Goal: Find contact information: Find contact information

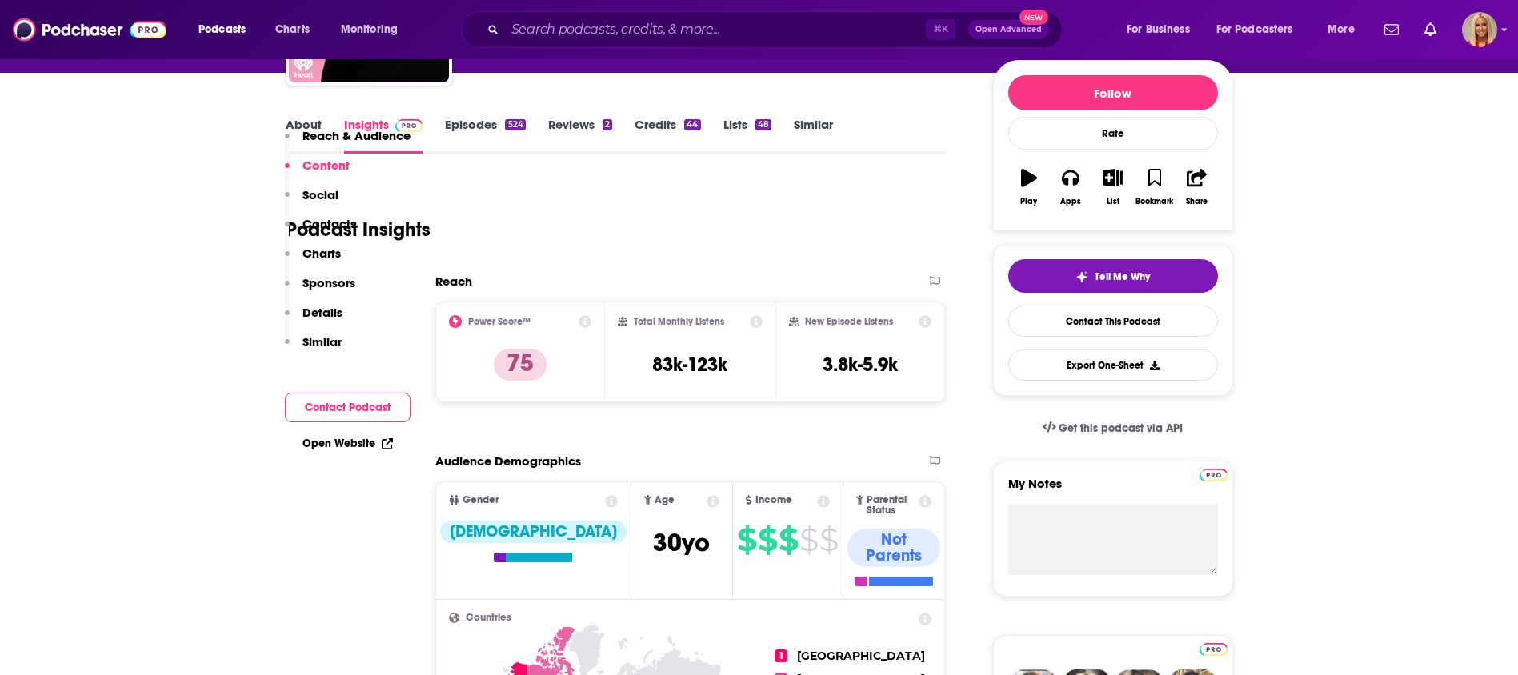
scroll to position [54, 0]
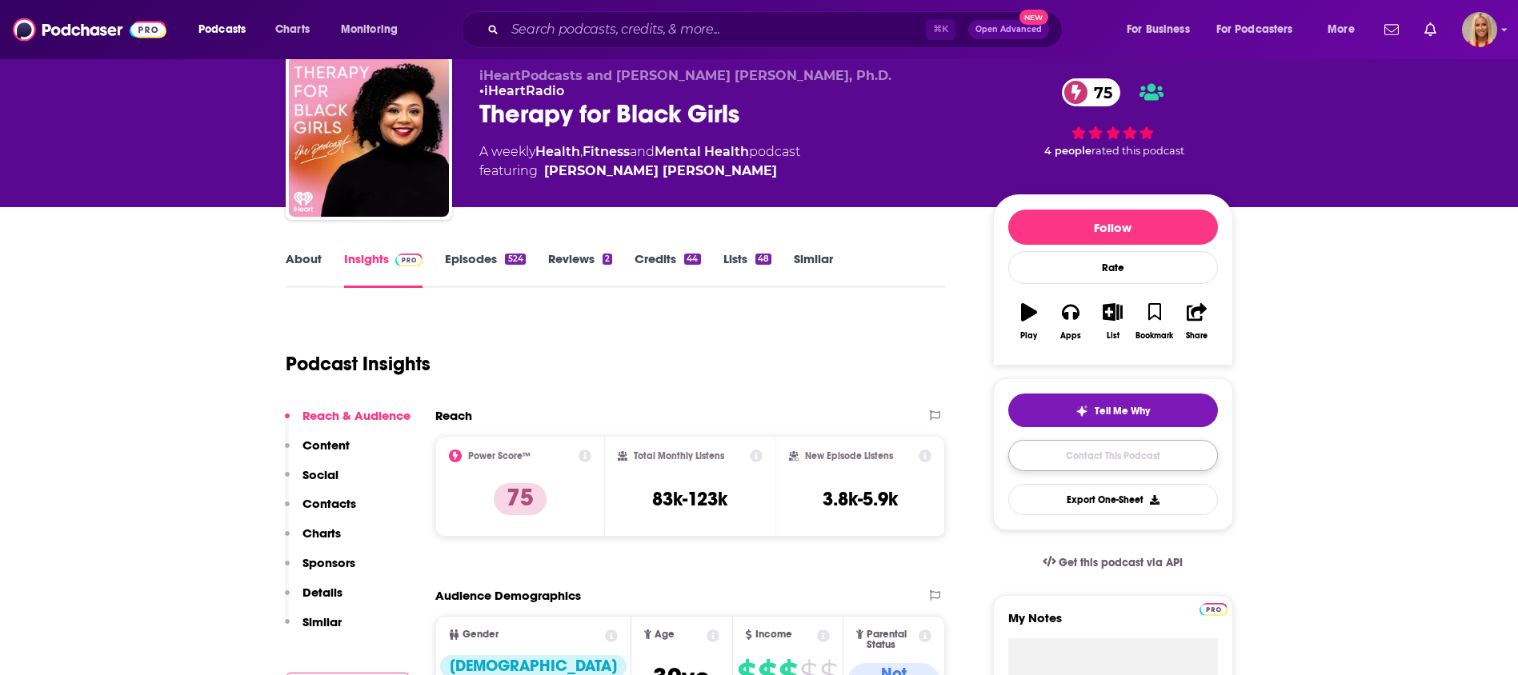
click at [1111, 453] on link "Contact This Podcast" at bounding box center [1113, 455] width 210 height 31
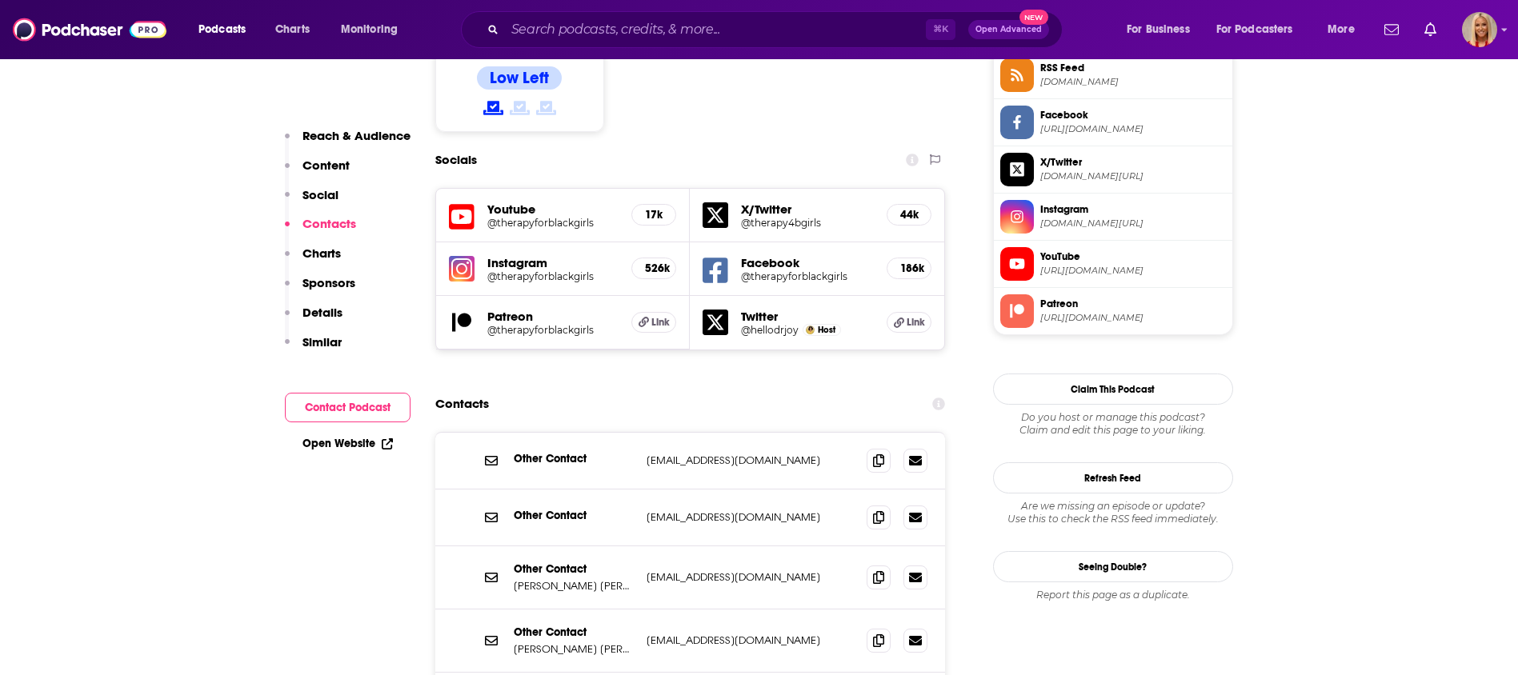
scroll to position [1364, 0]
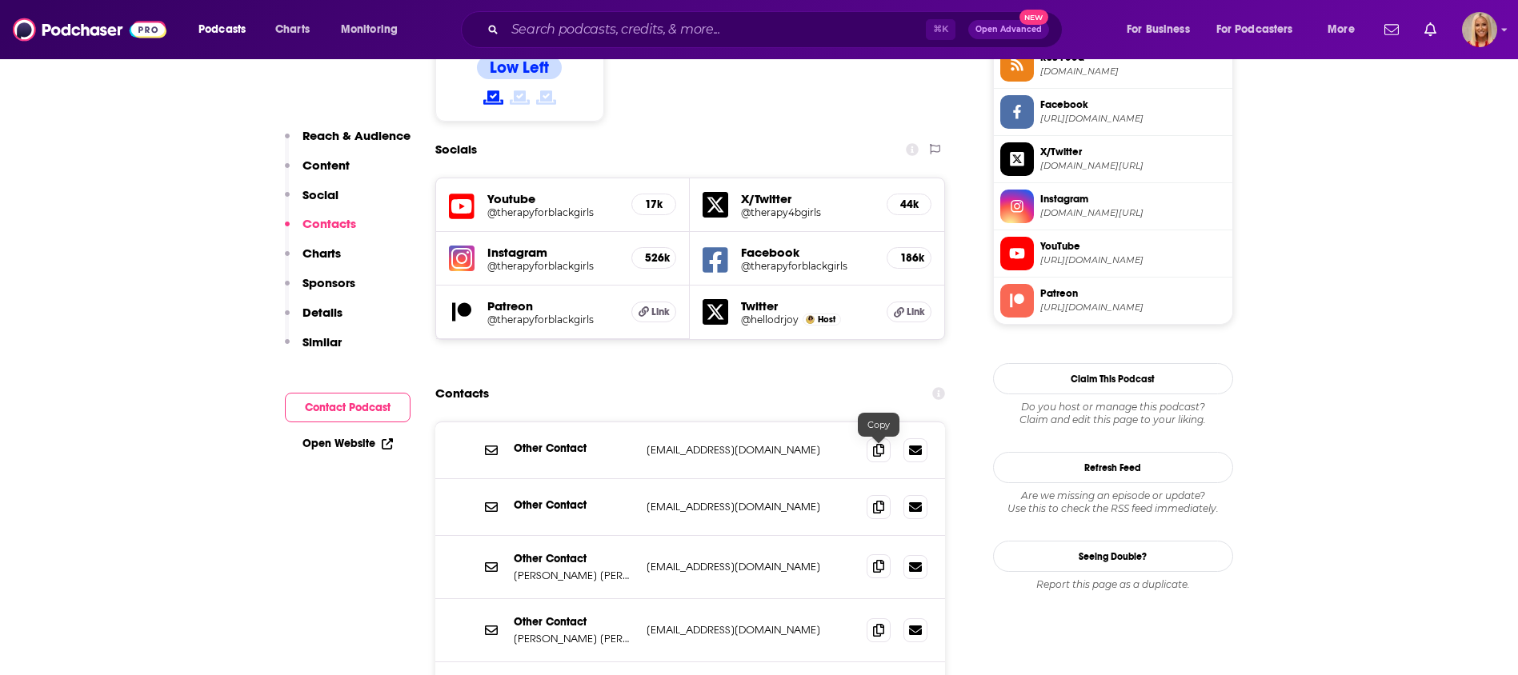
click at [881, 560] on icon at bounding box center [878, 566] width 11 height 13
drag, startPoint x: 511, startPoint y: 467, endPoint x: 623, endPoint y: 465, distance: 111.3
click at [623, 536] on div "Other Contact Joy Harden Bradford joy@therapyforblackgirls.com joy@therapyforbl…" at bounding box center [690, 567] width 511 height 63
copy p "Joy Harden Bradford"
click at [877, 560] on icon at bounding box center [878, 566] width 11 height 13
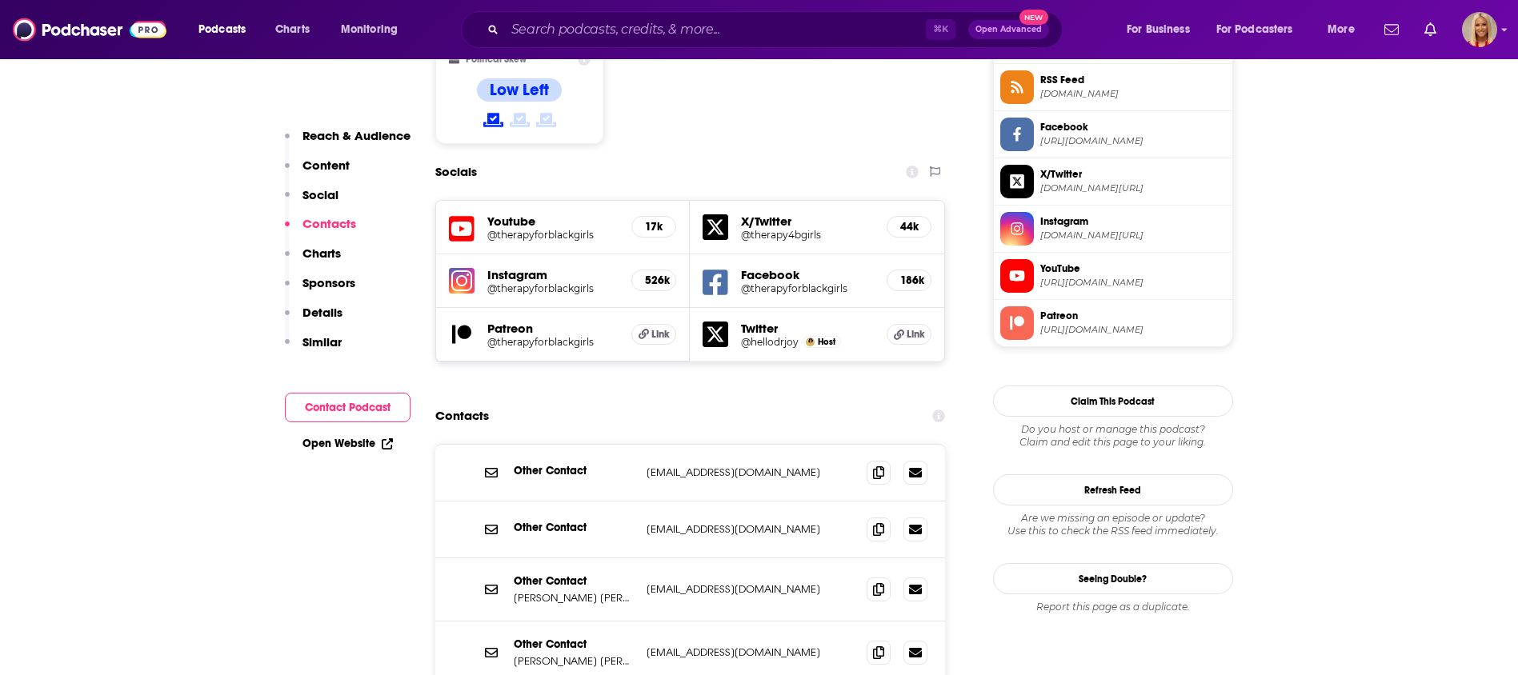
scroll to position [1363, 0]
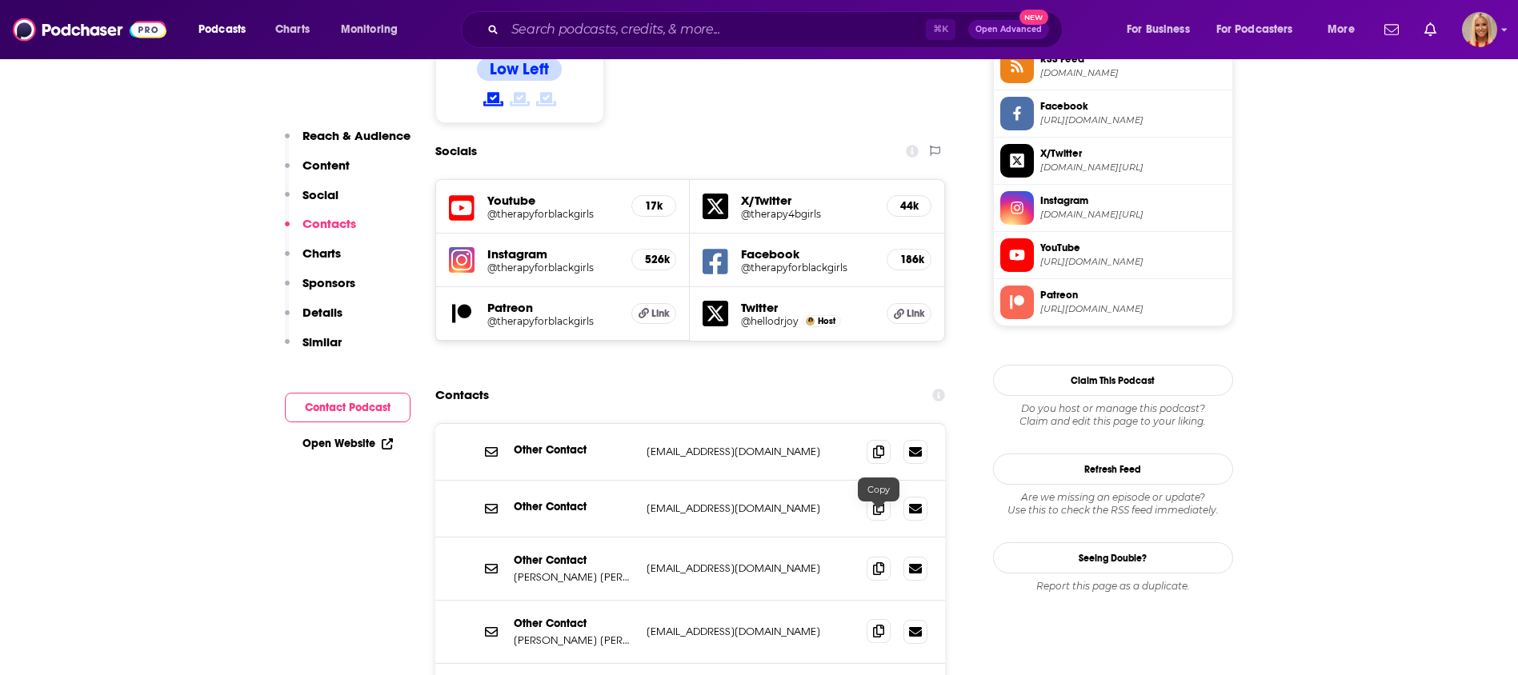
click at [876, 625] on icon at bounding box center [878, 631] width 11 height 13
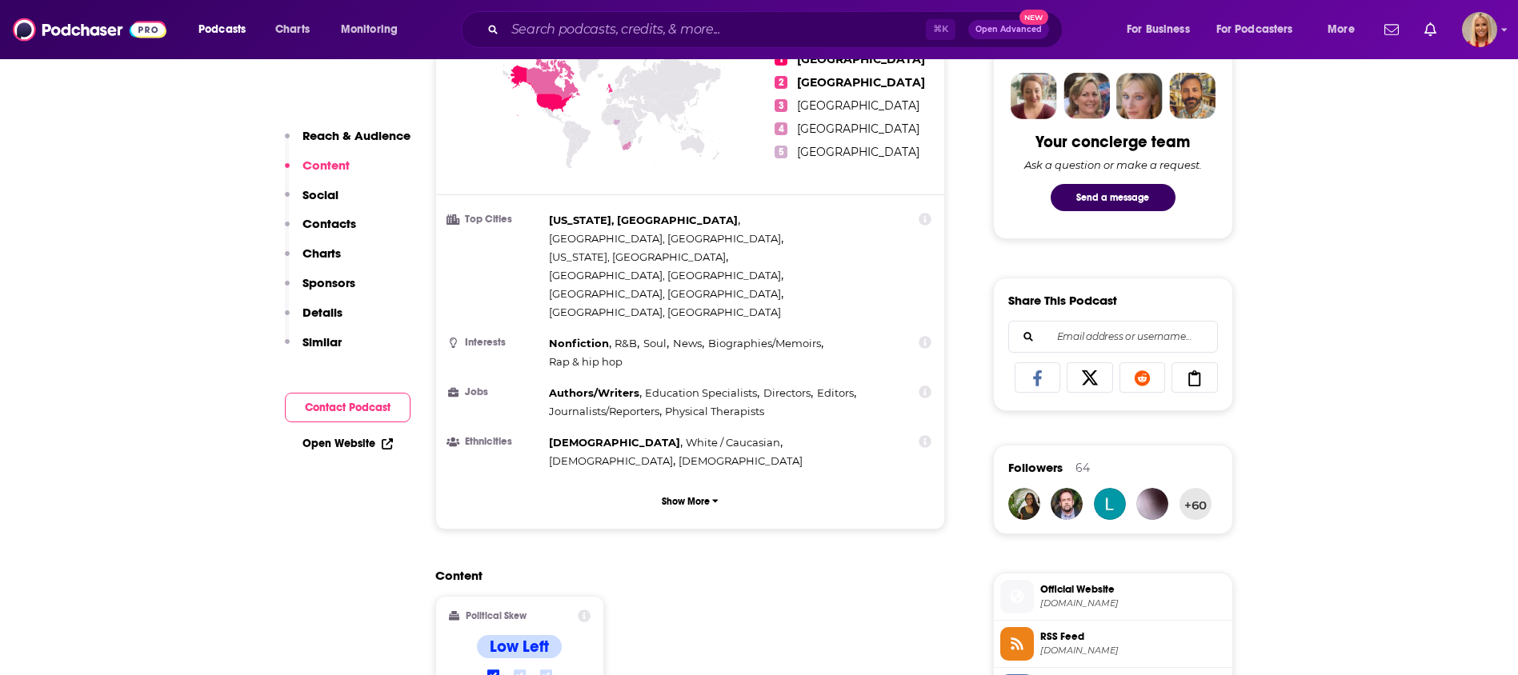
click at [348, 145] on button "Reach & Audience" at bounding box center [348, 143] width 126 height 30
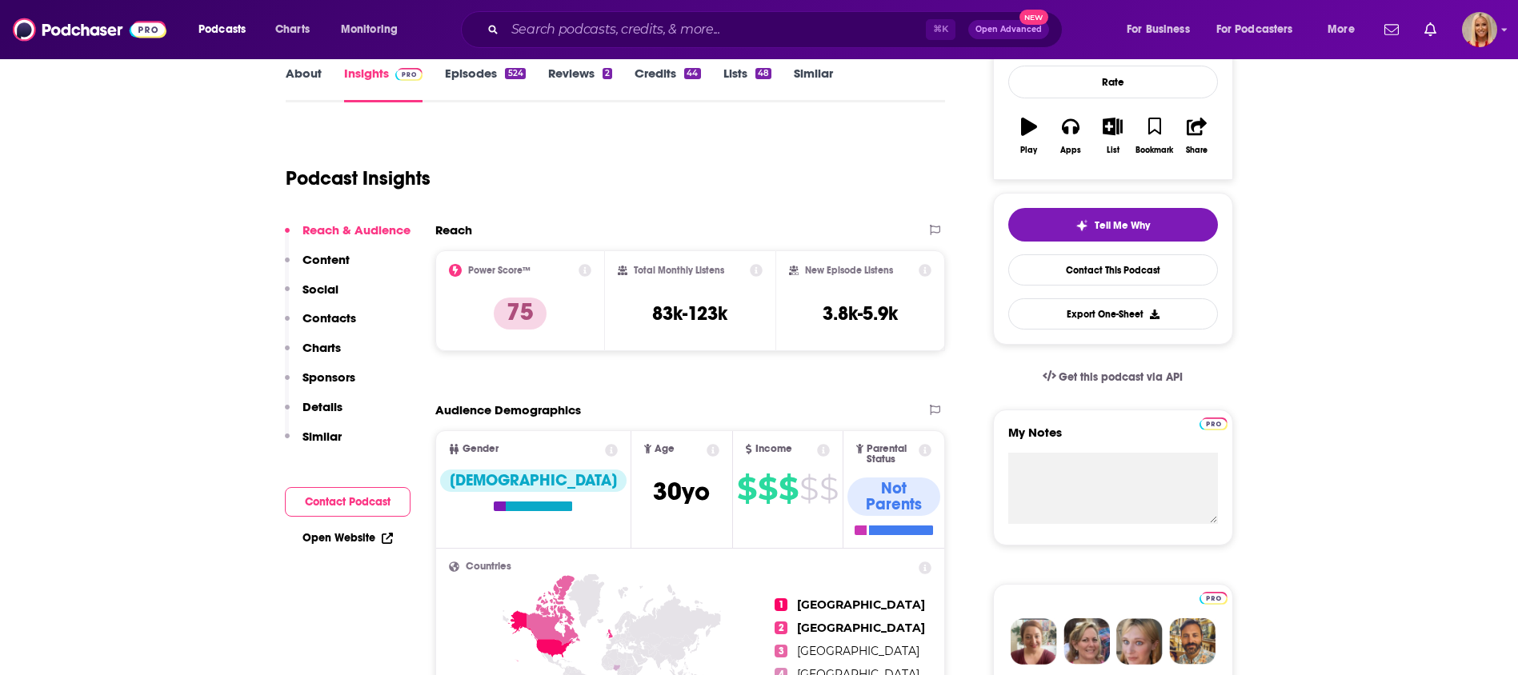
scroll to position [0, 0]
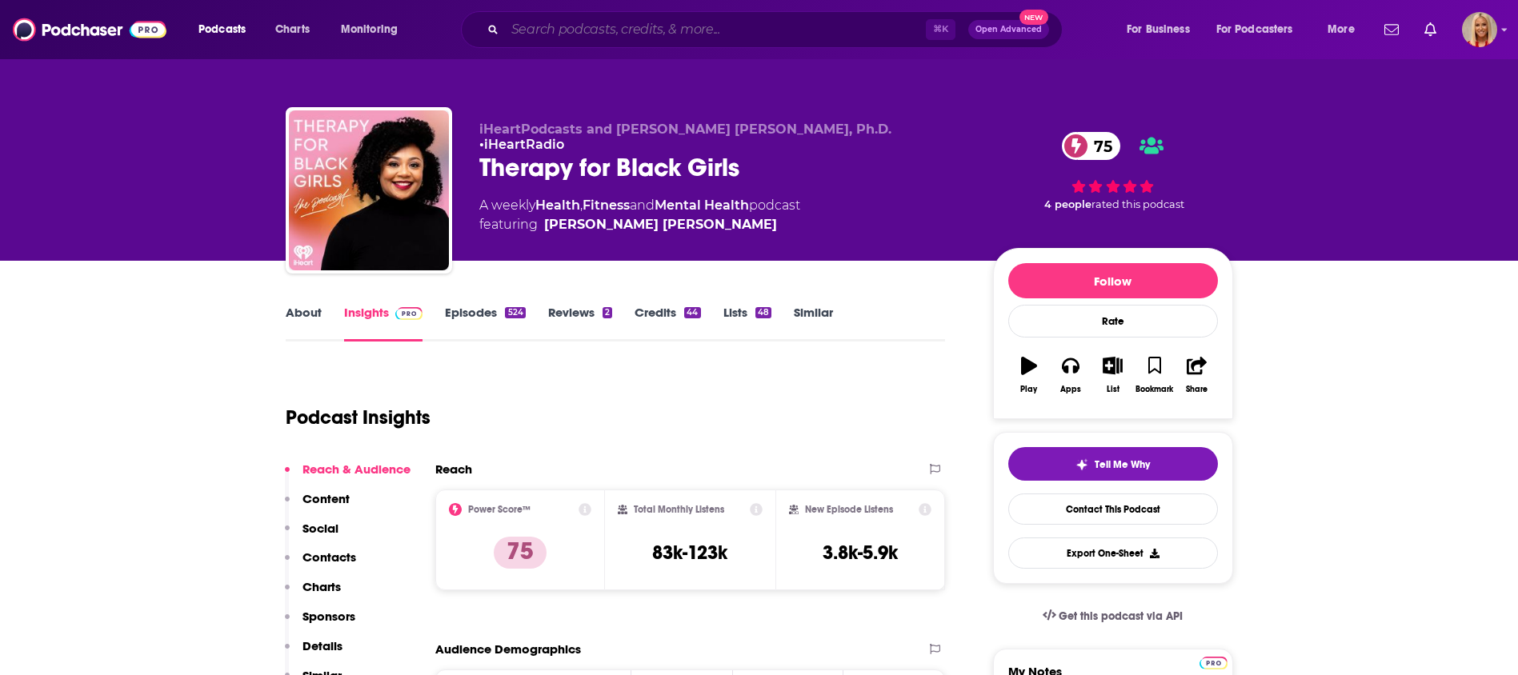
click at [623, 26] on input "Search podcasts, credits, & more..." at bounding box center [715, 30] width 421 height 26
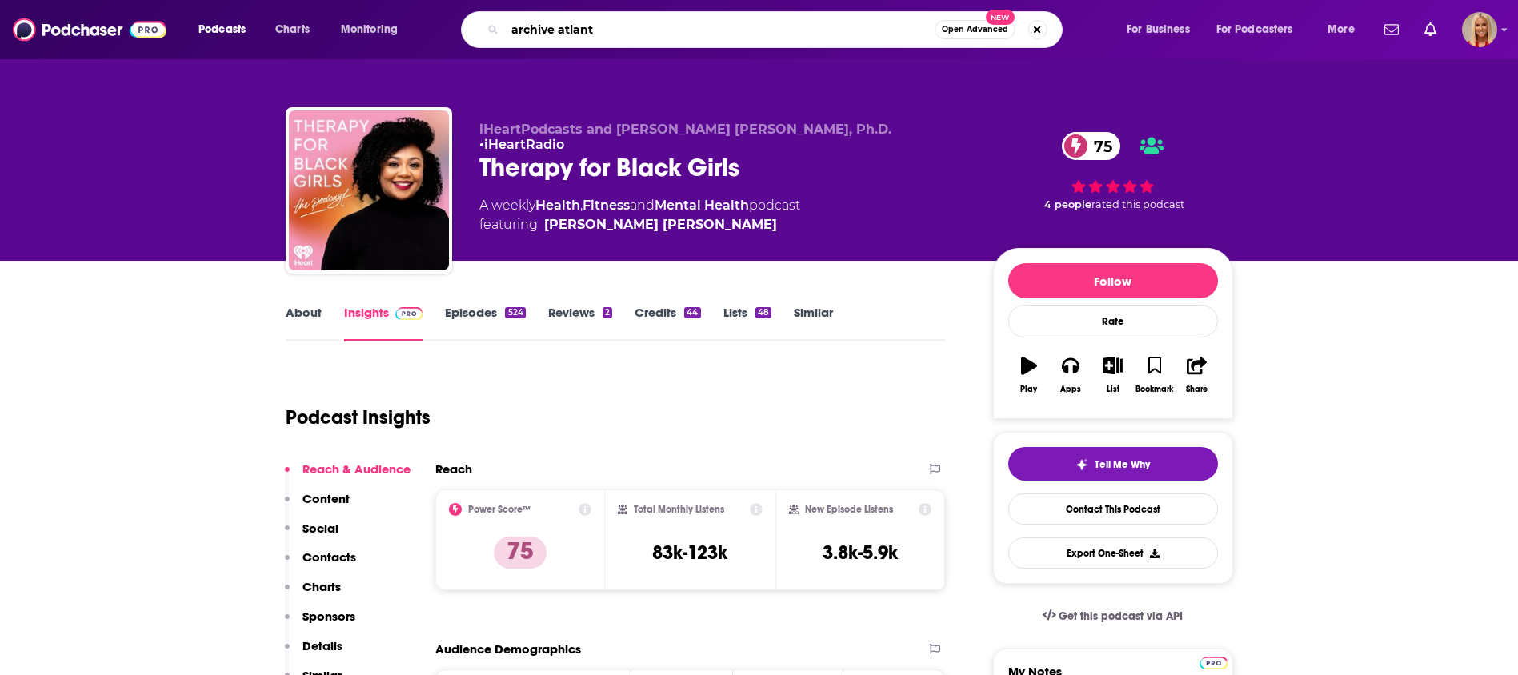
type input "archive atlanta"
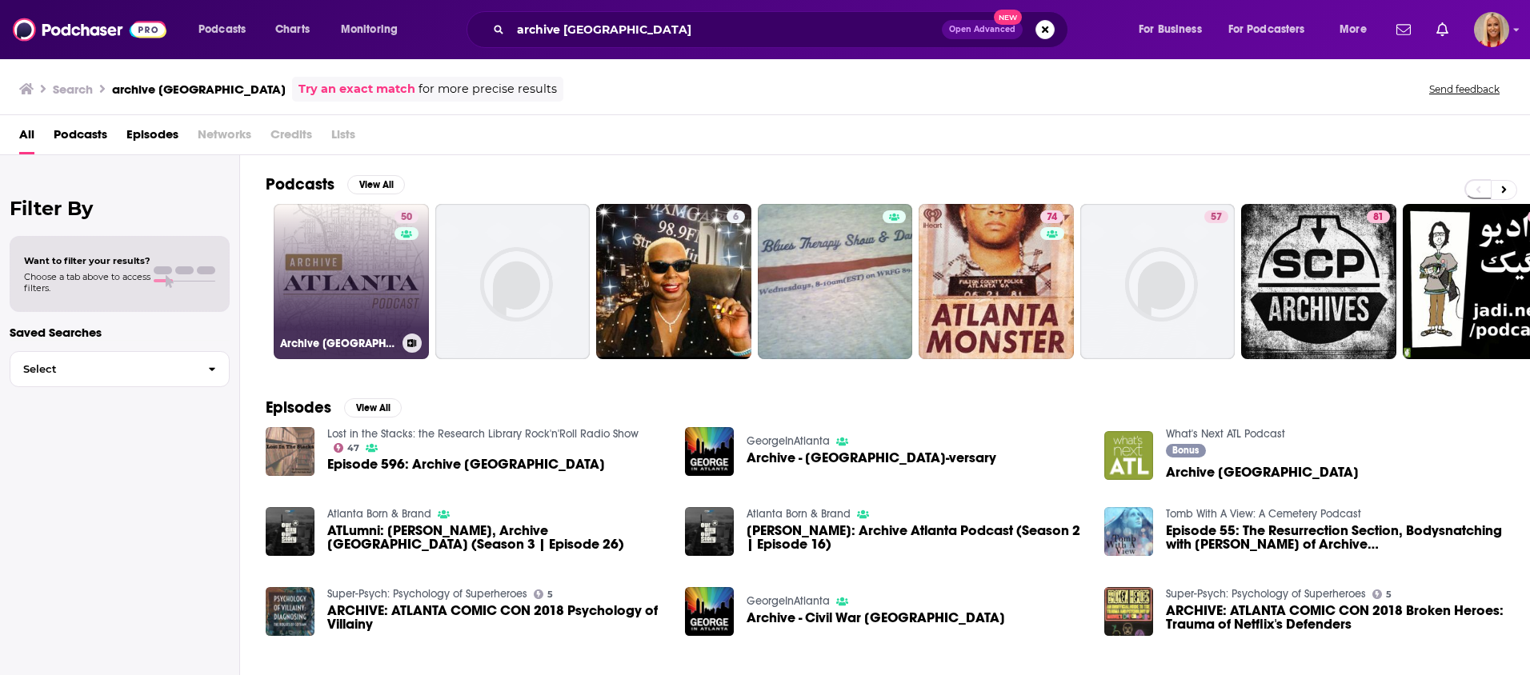
click at [336, 293] on link "50 Archive Atlanta" at bounding box center [351, 281] width 155 height 155
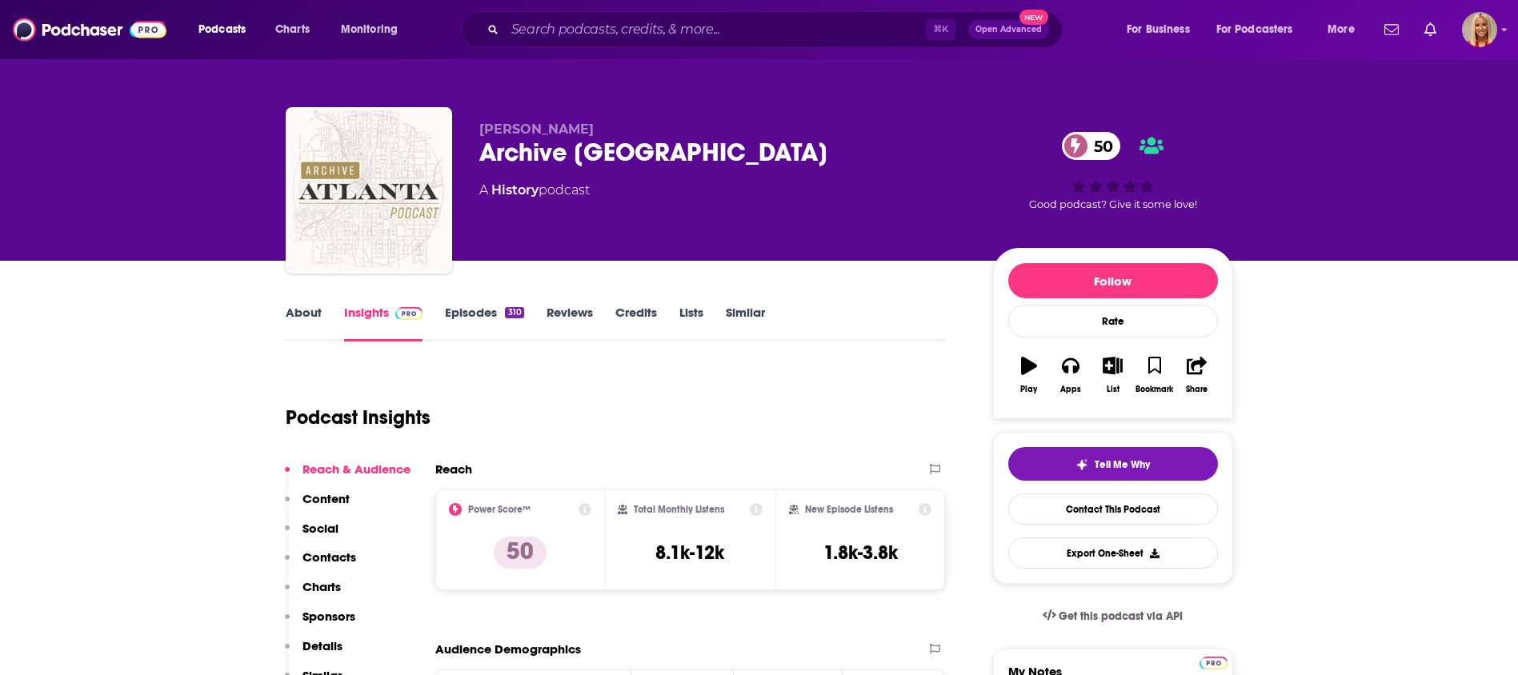
click at [334, 555] on p "Contacts" at bounding box center [329, 557] width 54 height 15
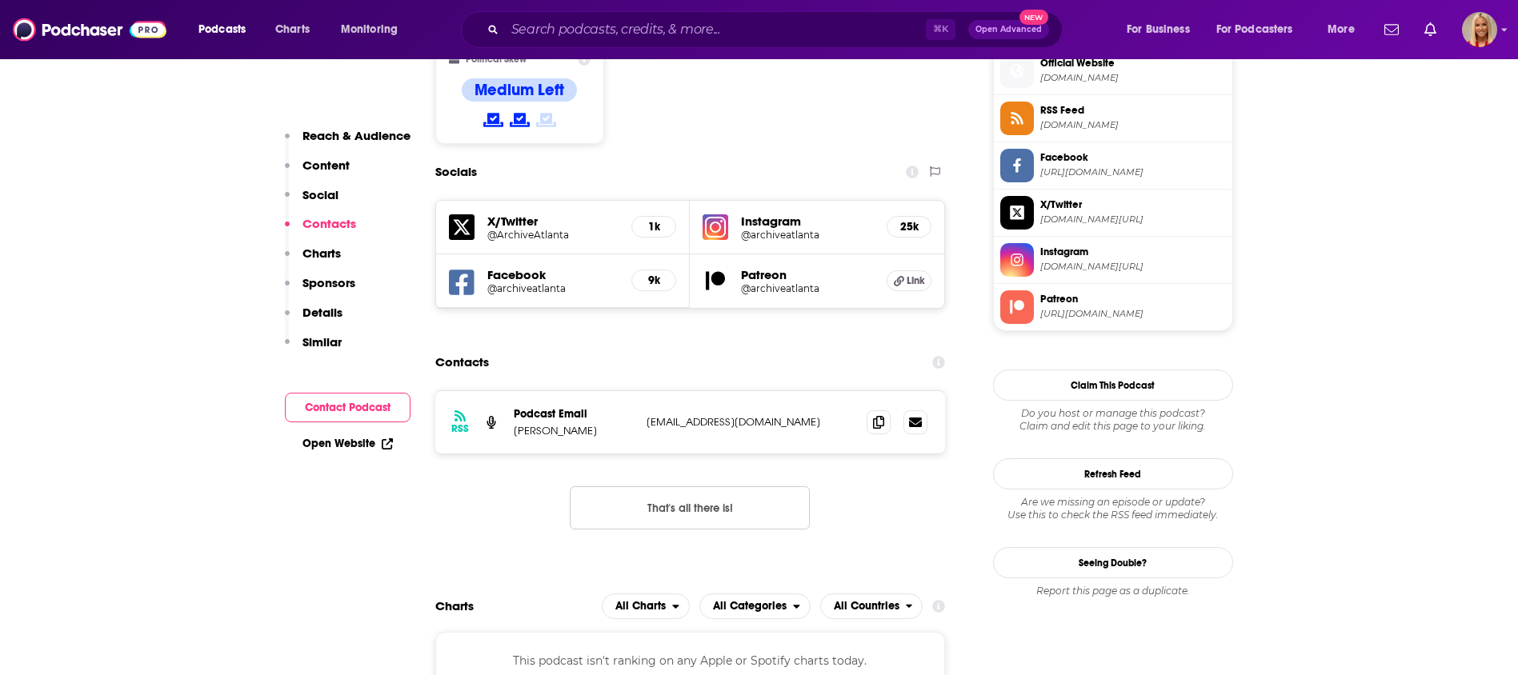
scroll to position [1372, 0]
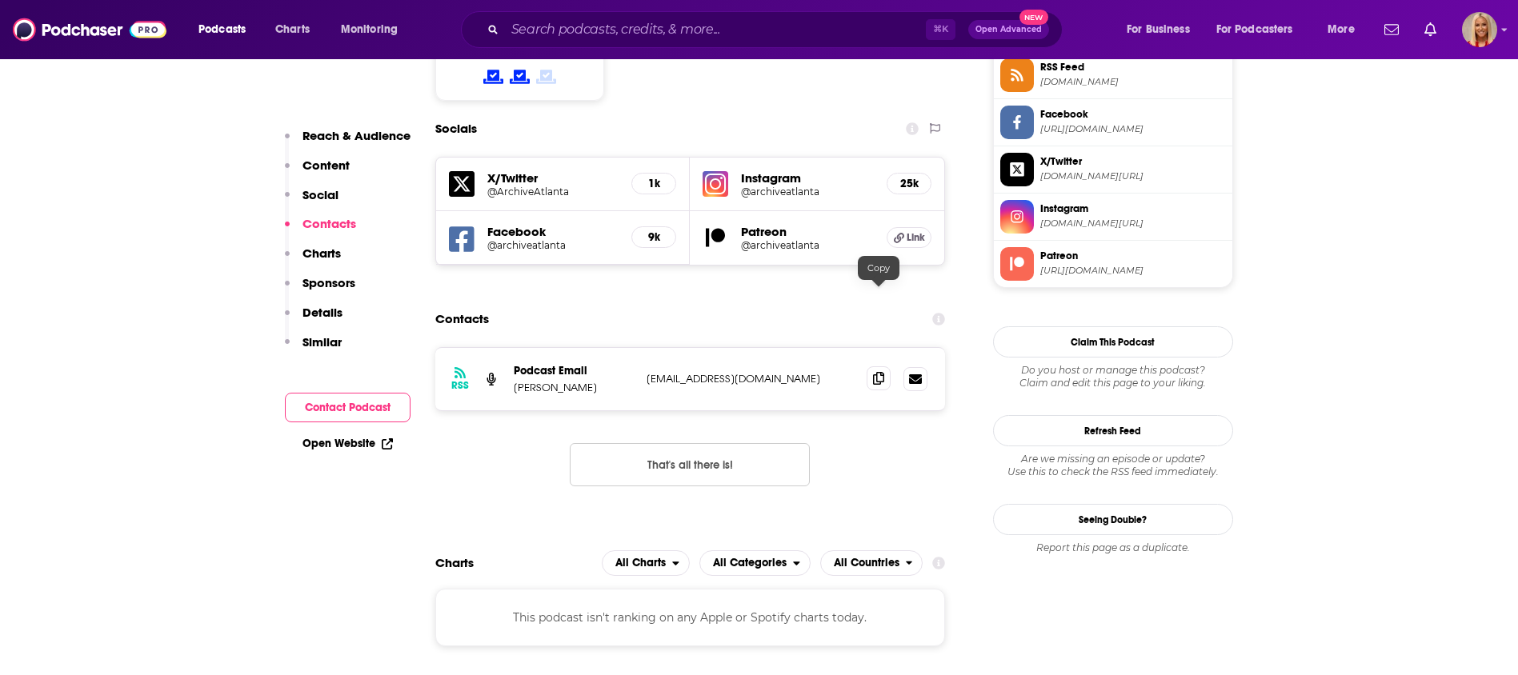
click at [871, 366] on span at bounding box center [879, 378] width 24 height 24
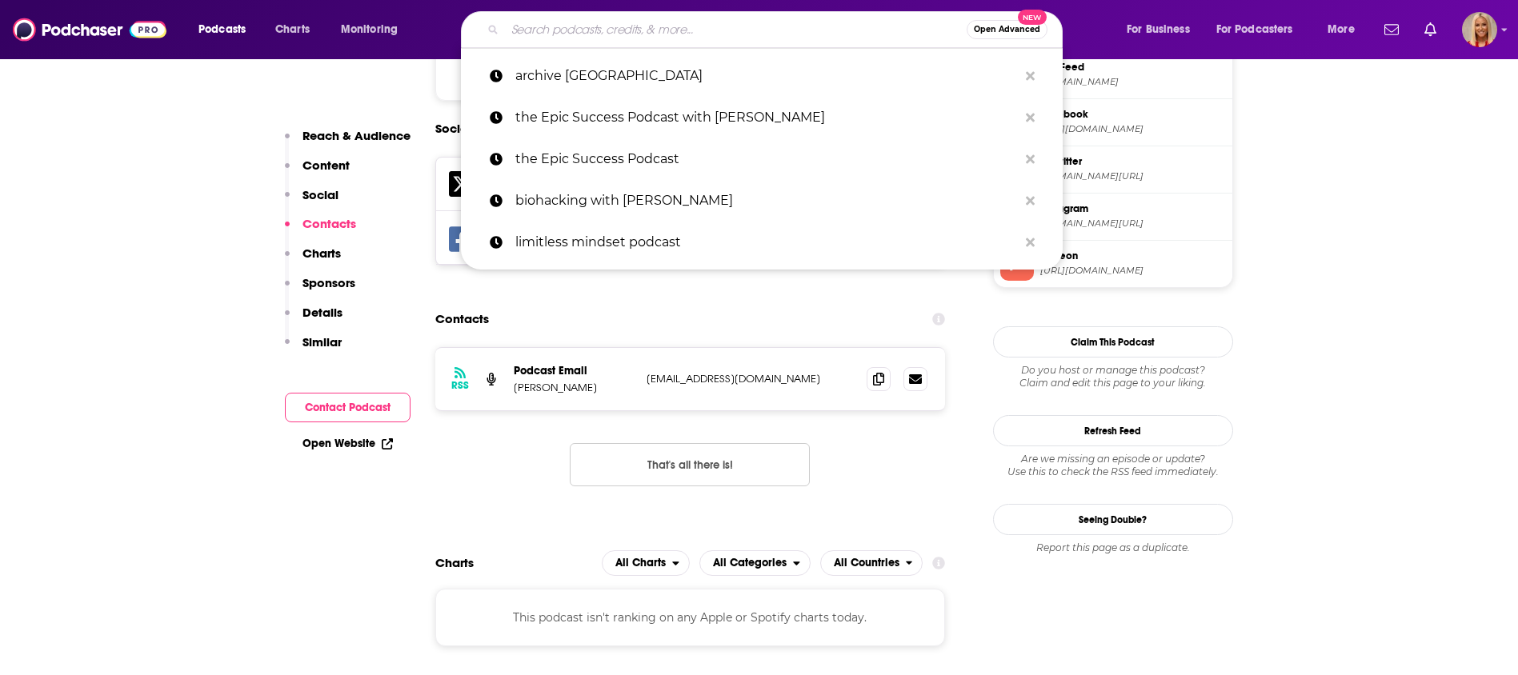
click at [712, 27] on input "Search podcasts, credits, & more..." at bounding box center [736, 30] width 462 height 26
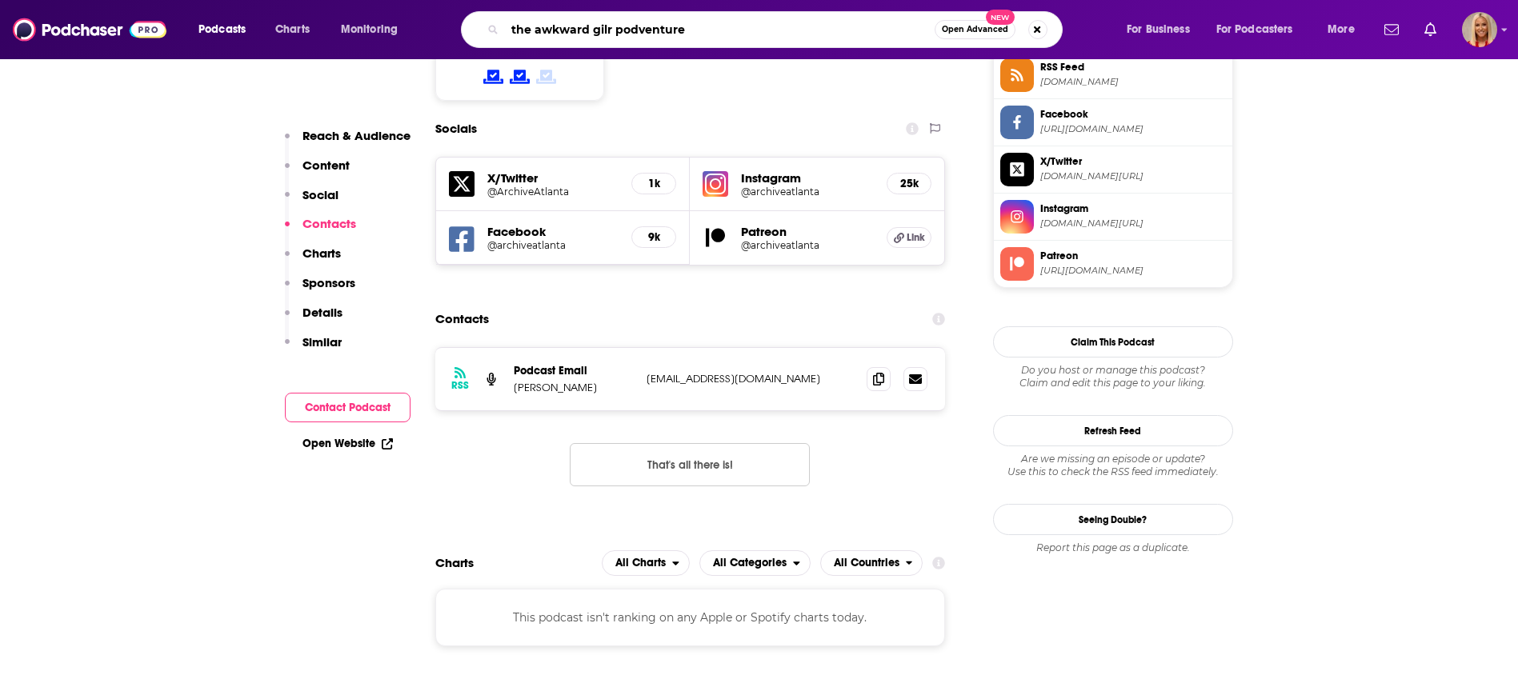
type input "the awkward gilr podventures"
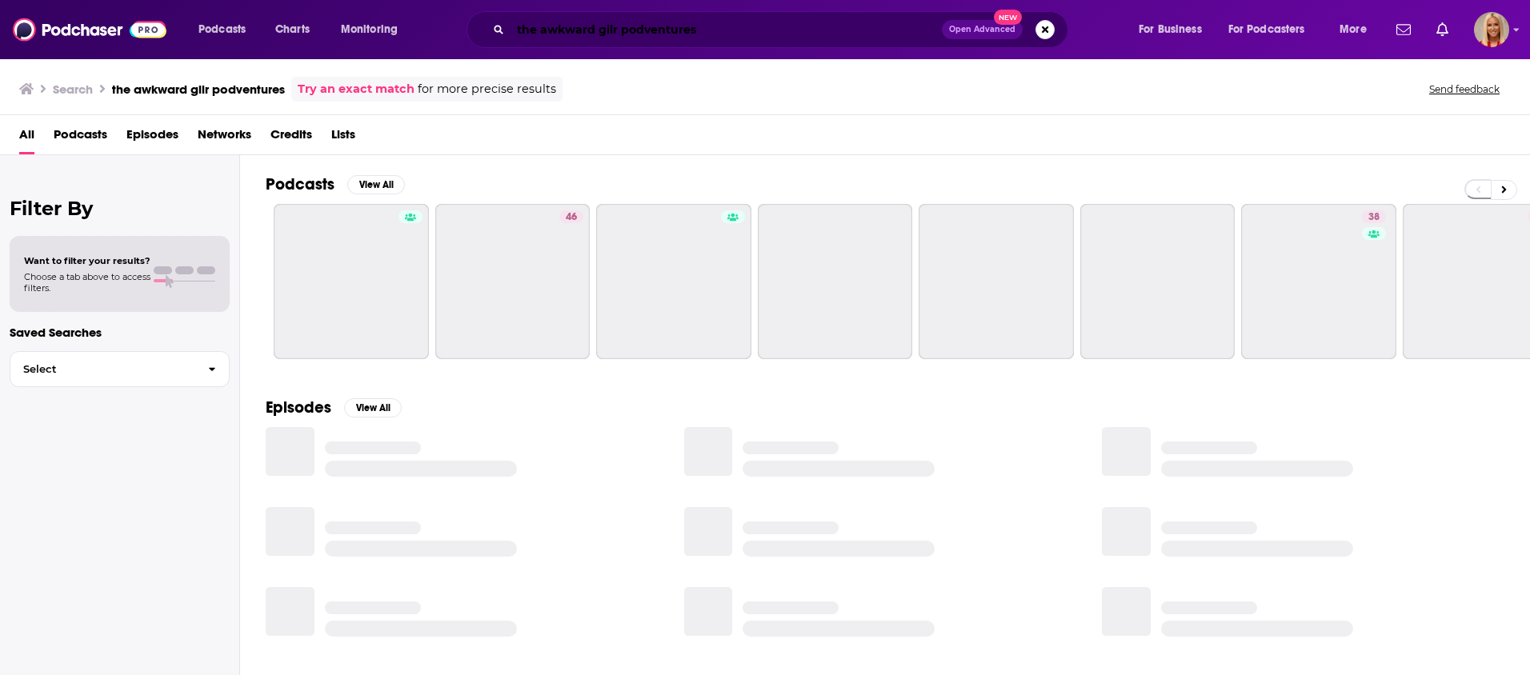
click at [607, 34] on input "the awkward gilr podventures" at bounding box center [726, 30] width 431 height 26
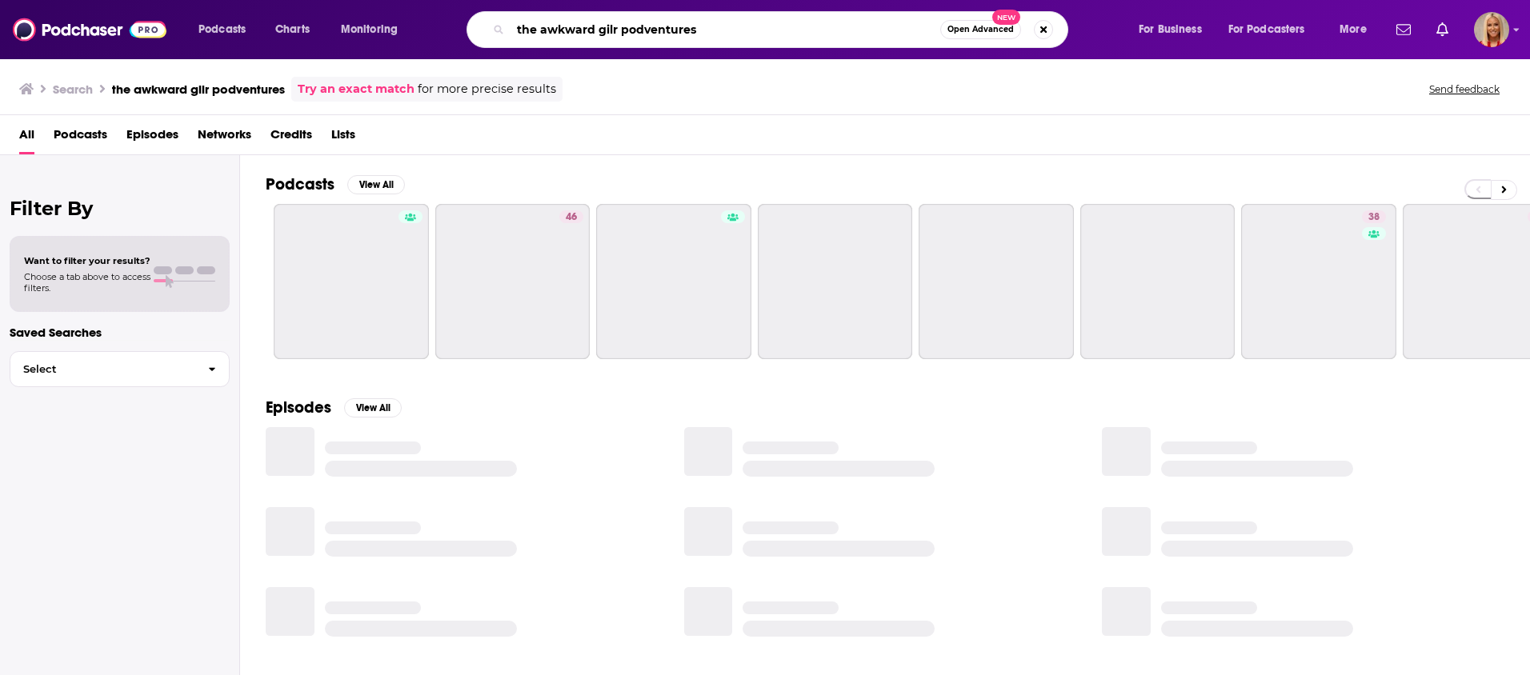
click at [607, 34] on input "the awkward gilr podventures" at bounding box center [726, 30] width 430 height 26
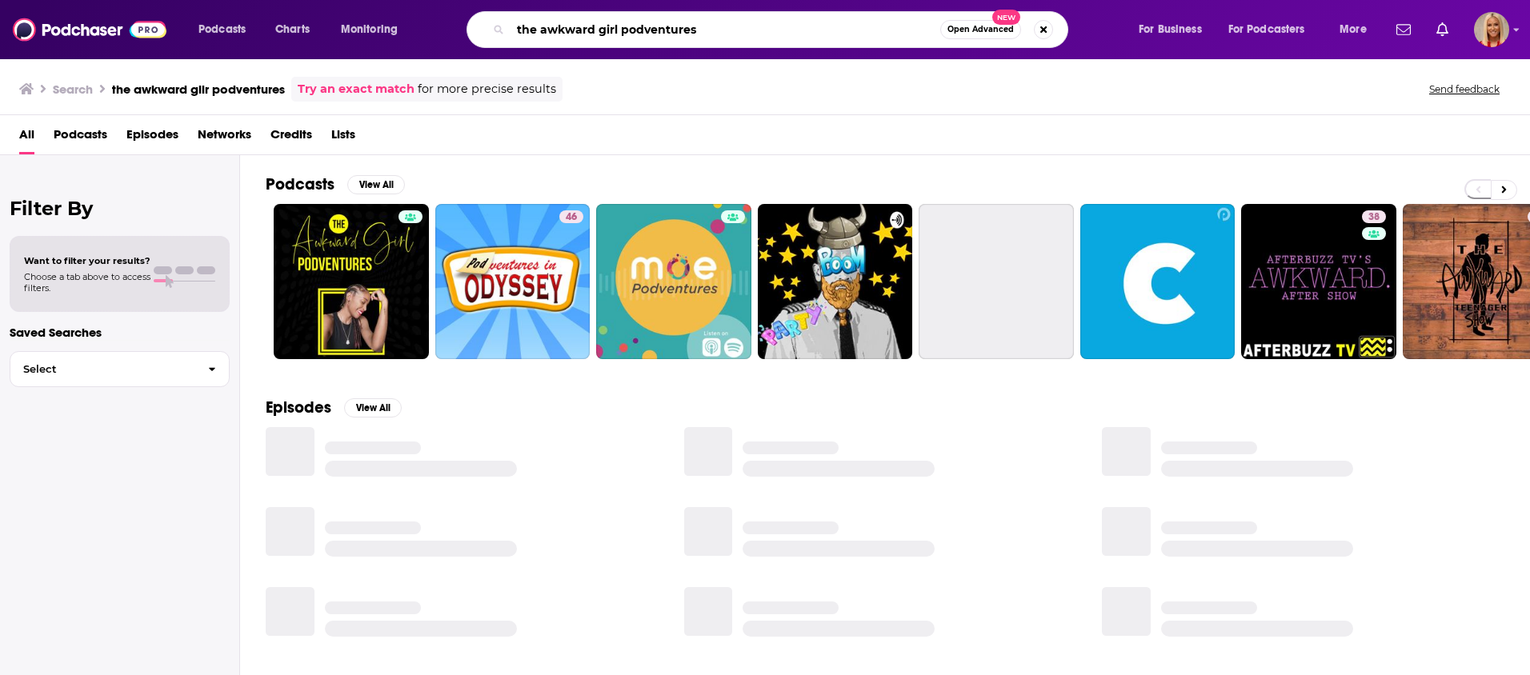
type input "the awkward girl podventures"
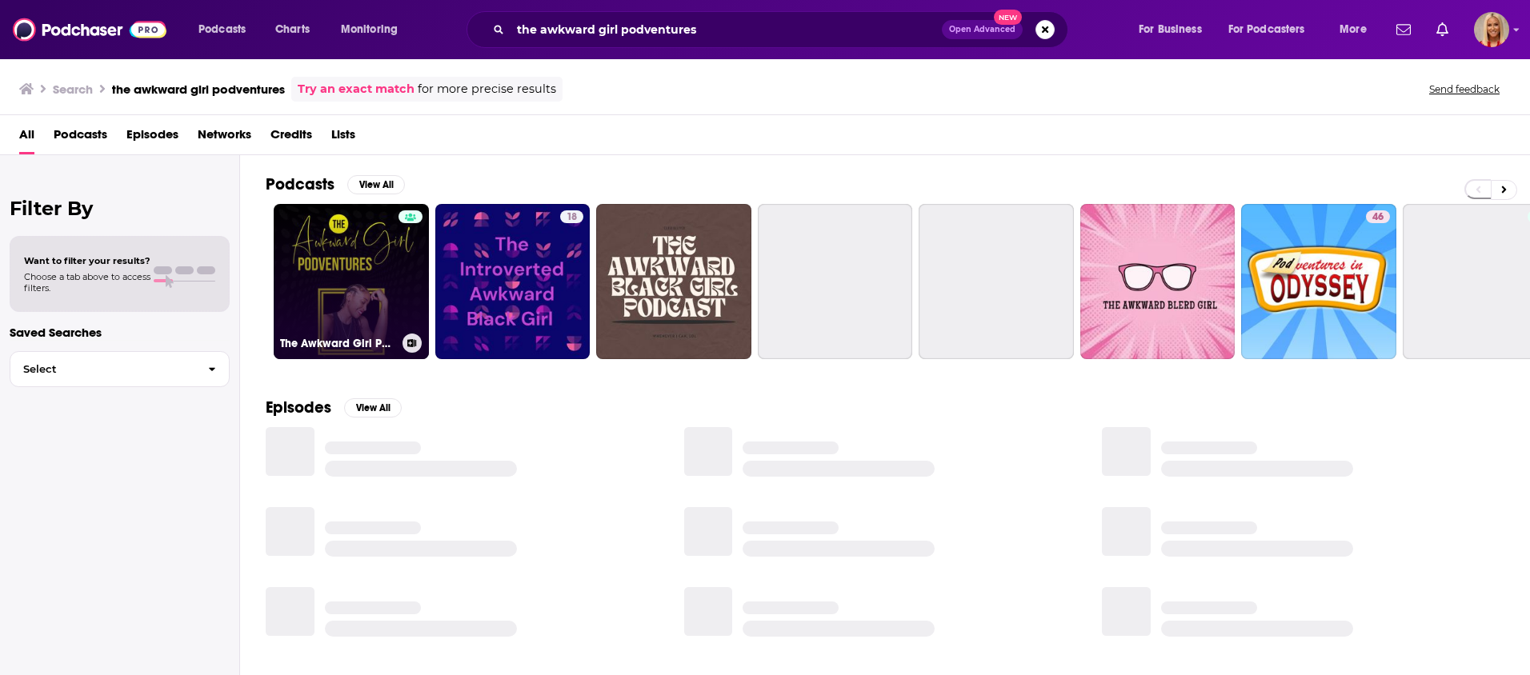
click at [355, 294] on link "The Awkward Girl Podventures" at bounding box center [351, 281] width 155 height 155
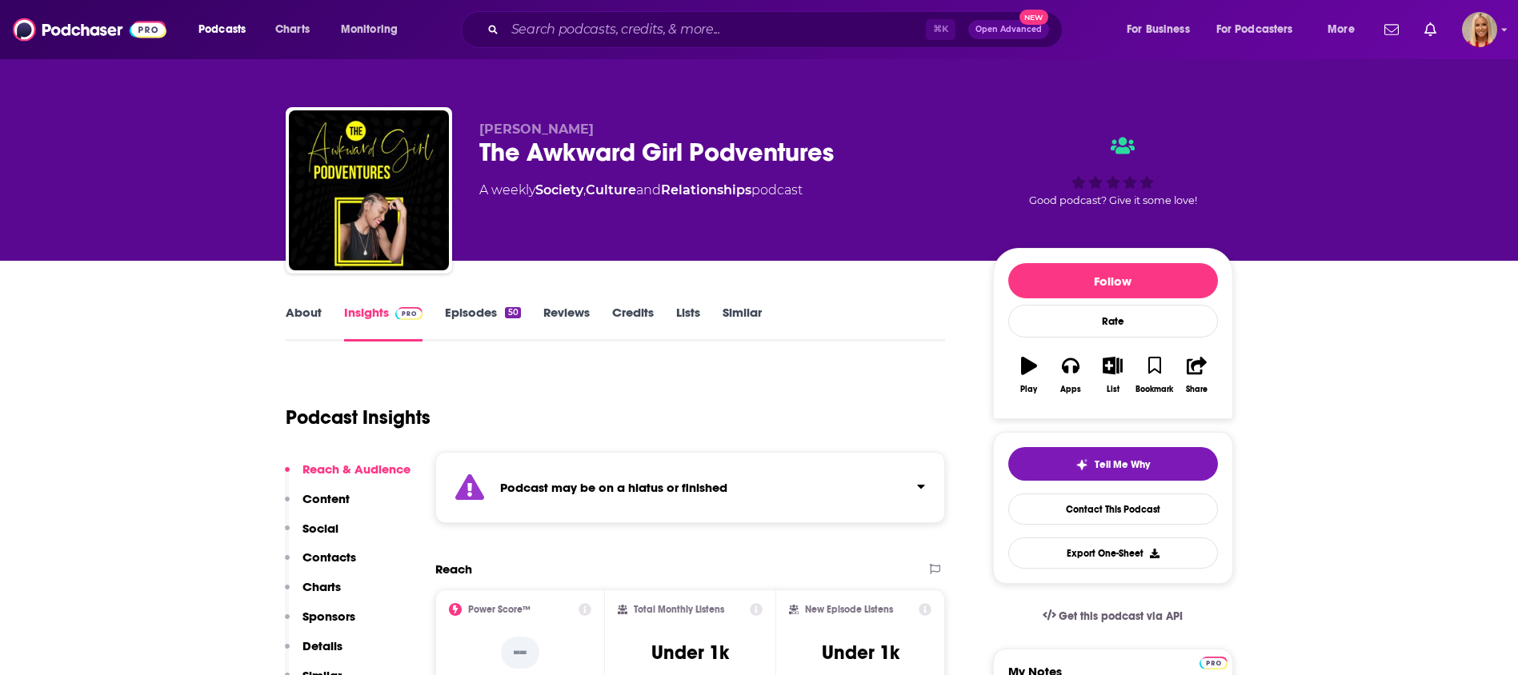
click at [338, 565] on button "Contacts" at bounding box center [320, 565] width 71 height 30
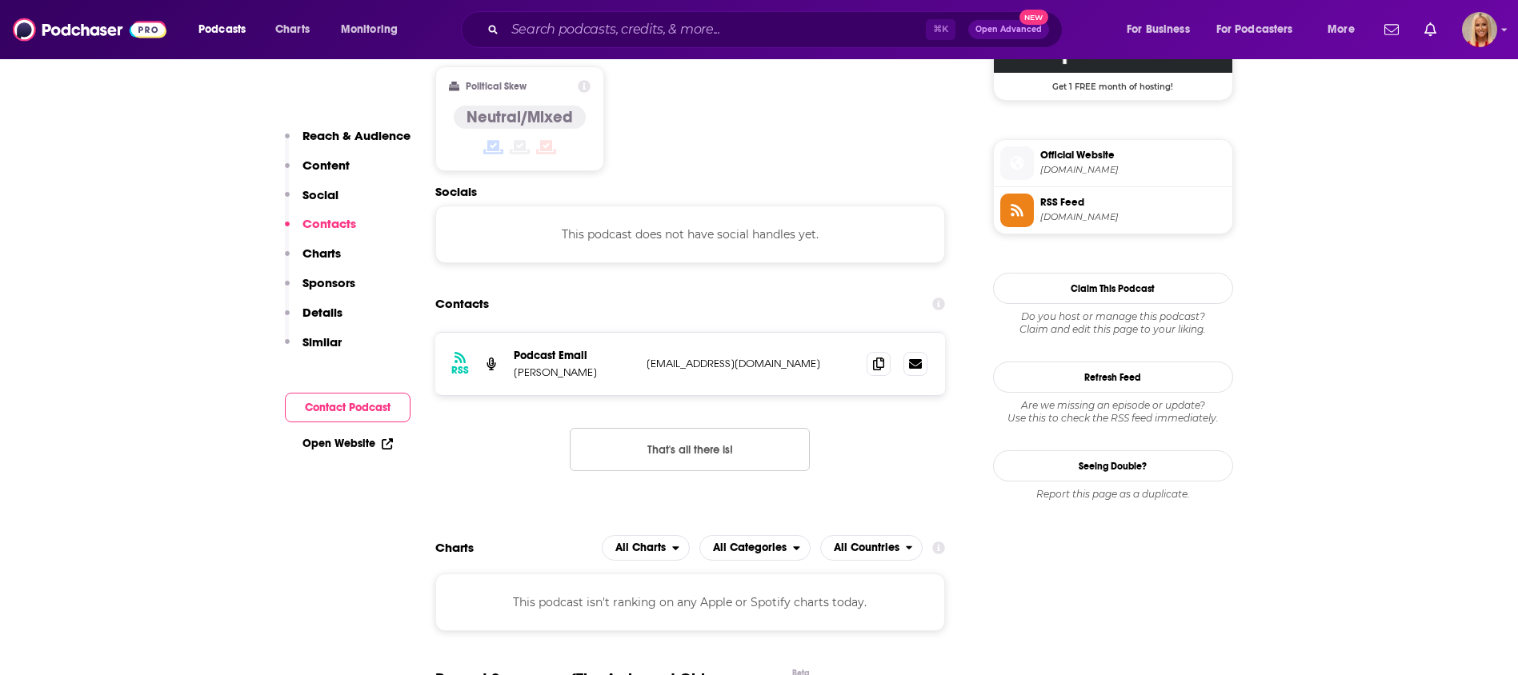
scroll to position [1368, 0]
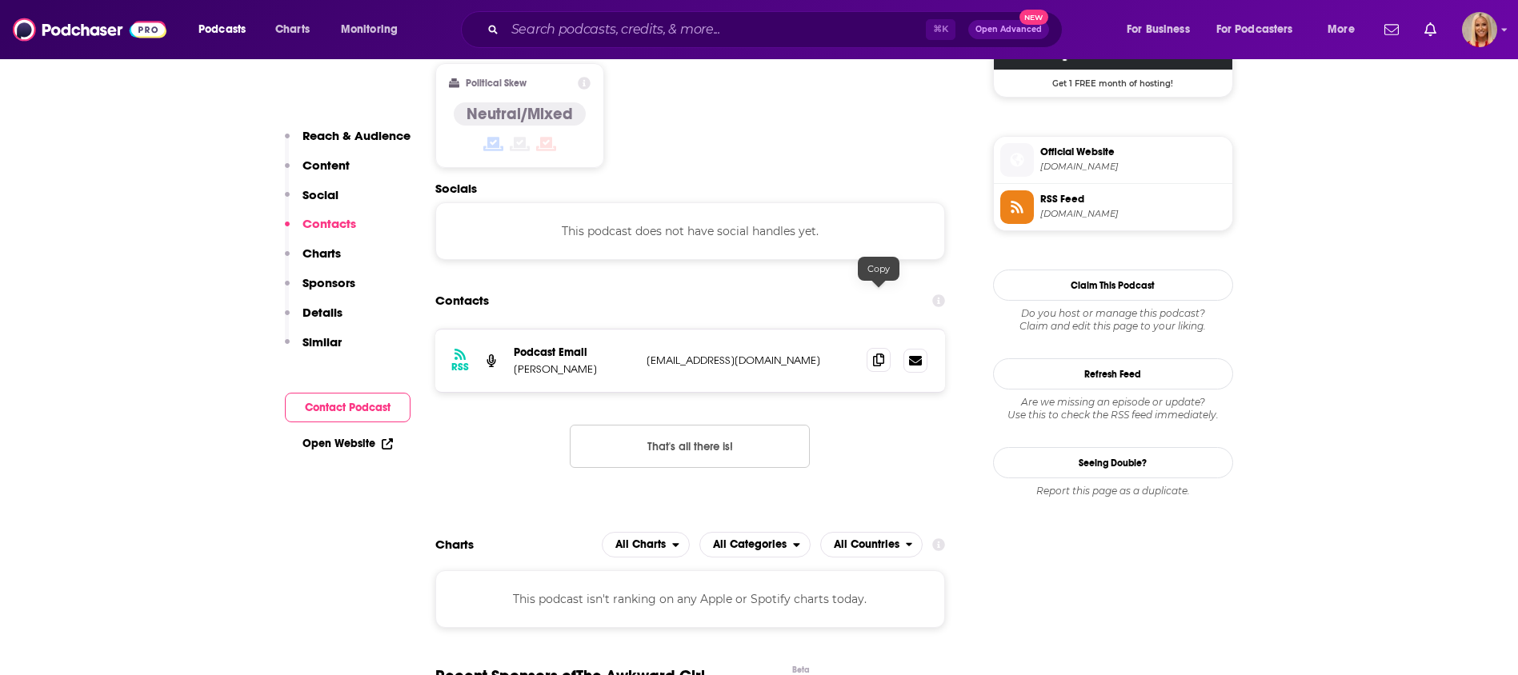
click at [882, 354] on icon at bounding box center [878, 360] width 11 height 13
click at [879, 354] on icon at bounding box center [878, 360] width 11 height 13
drag, startPoint x: 513, startPoint y: 306, endPoint x: 627, endPoint y: 306, distance: 114.4
click at [627, 362] on p "Arkeedah McCormick" at bounding box center [574, 369] width 120 height 14
copy p "Arkeedah McCormick"
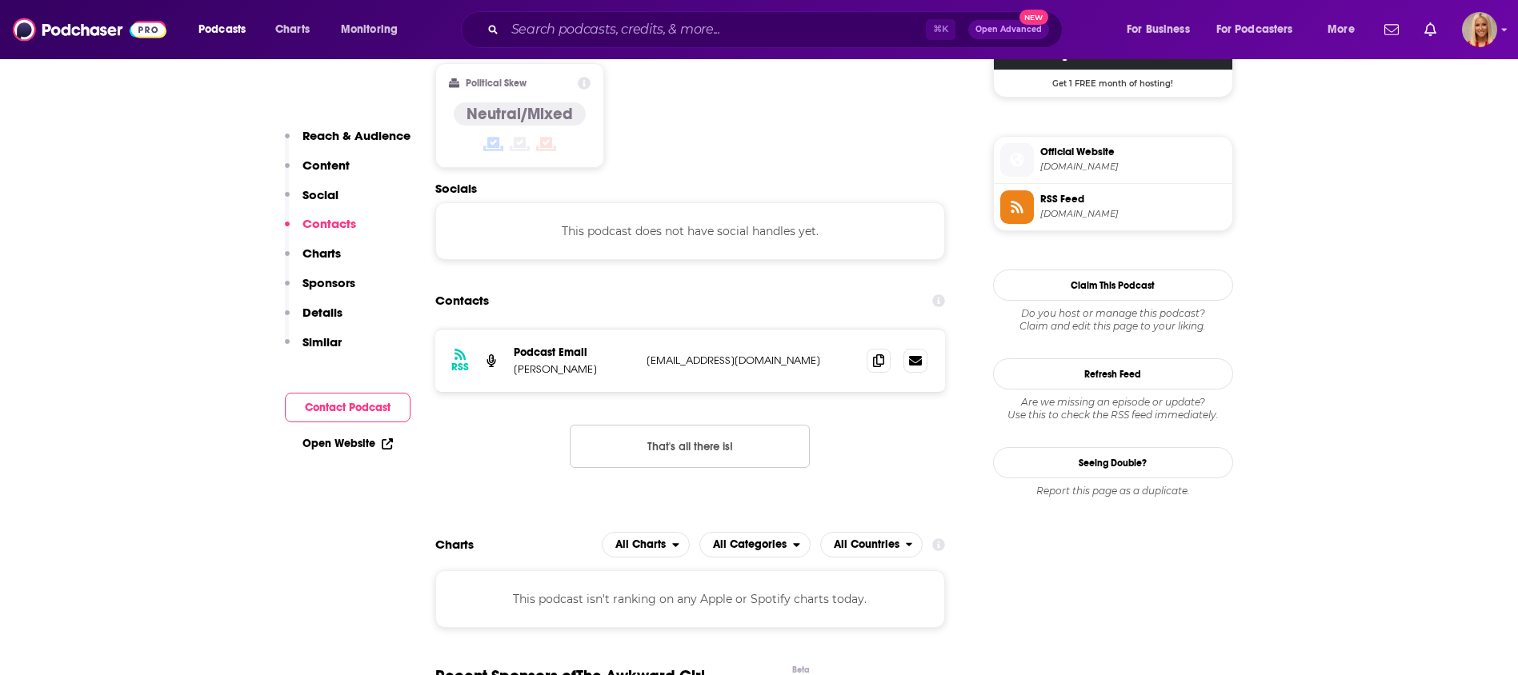
copy p "Arkeedah McCormick"
click at [871, 348] on span at bounding box center [879, 360] width 24 height 24
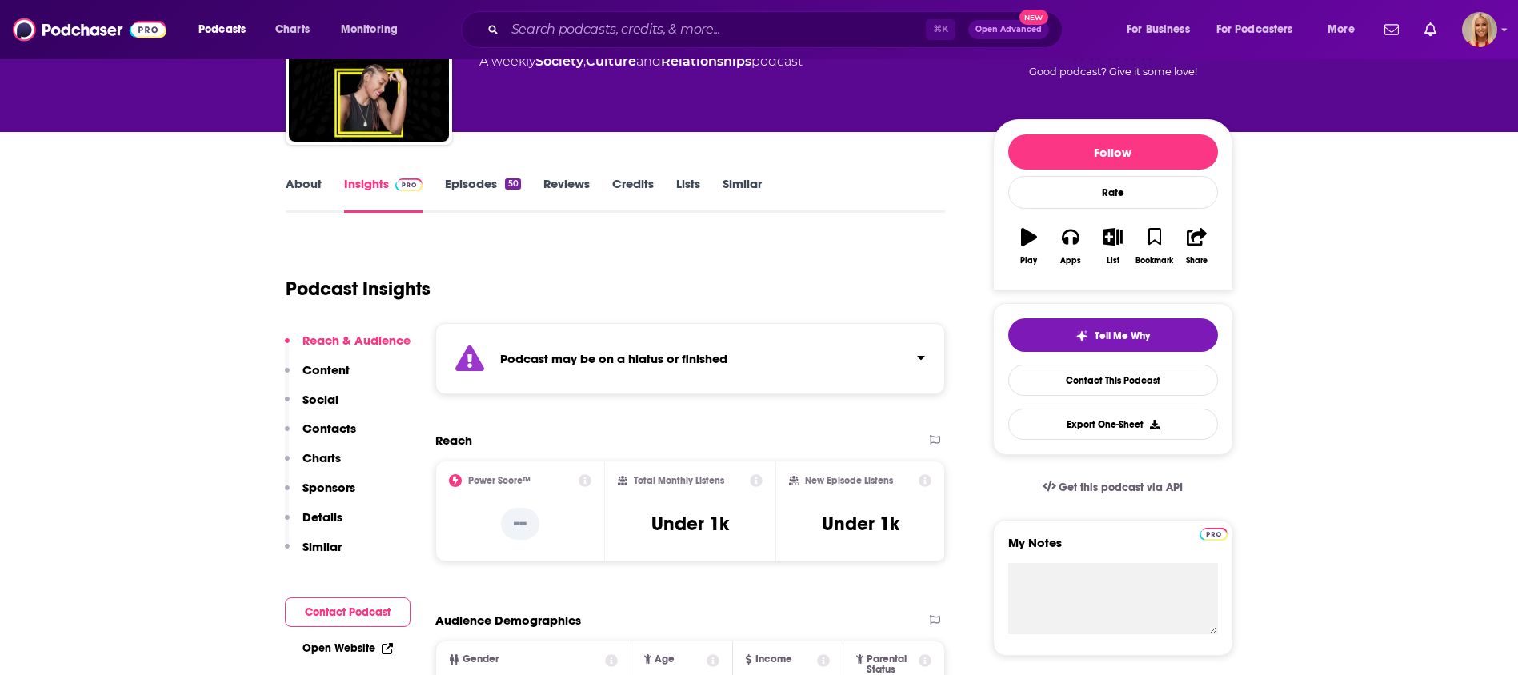
scroll to position [0, 0]
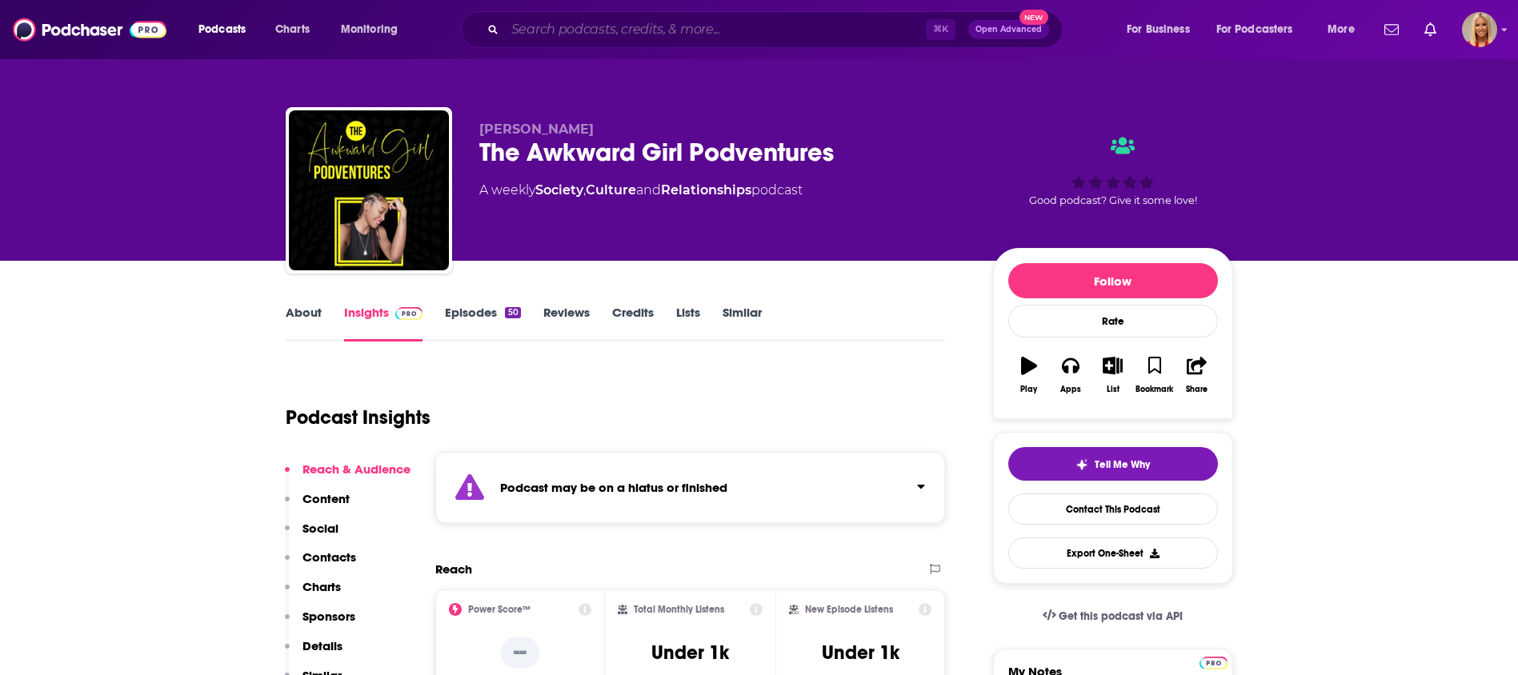
click at [624, 39] on input "Search podcasts, credits, & more..." at bounding box center [715, 30] width 421 height 26
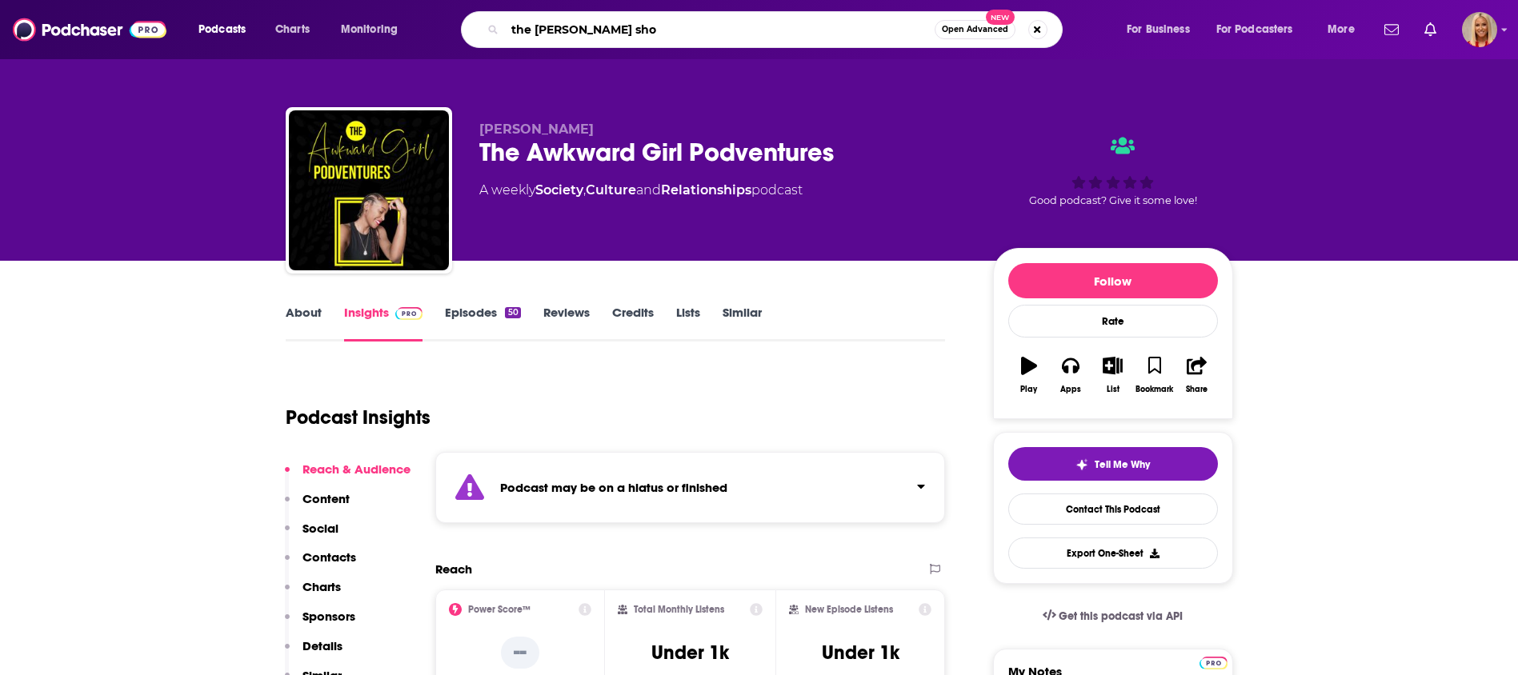
type input "the kim gravel show"
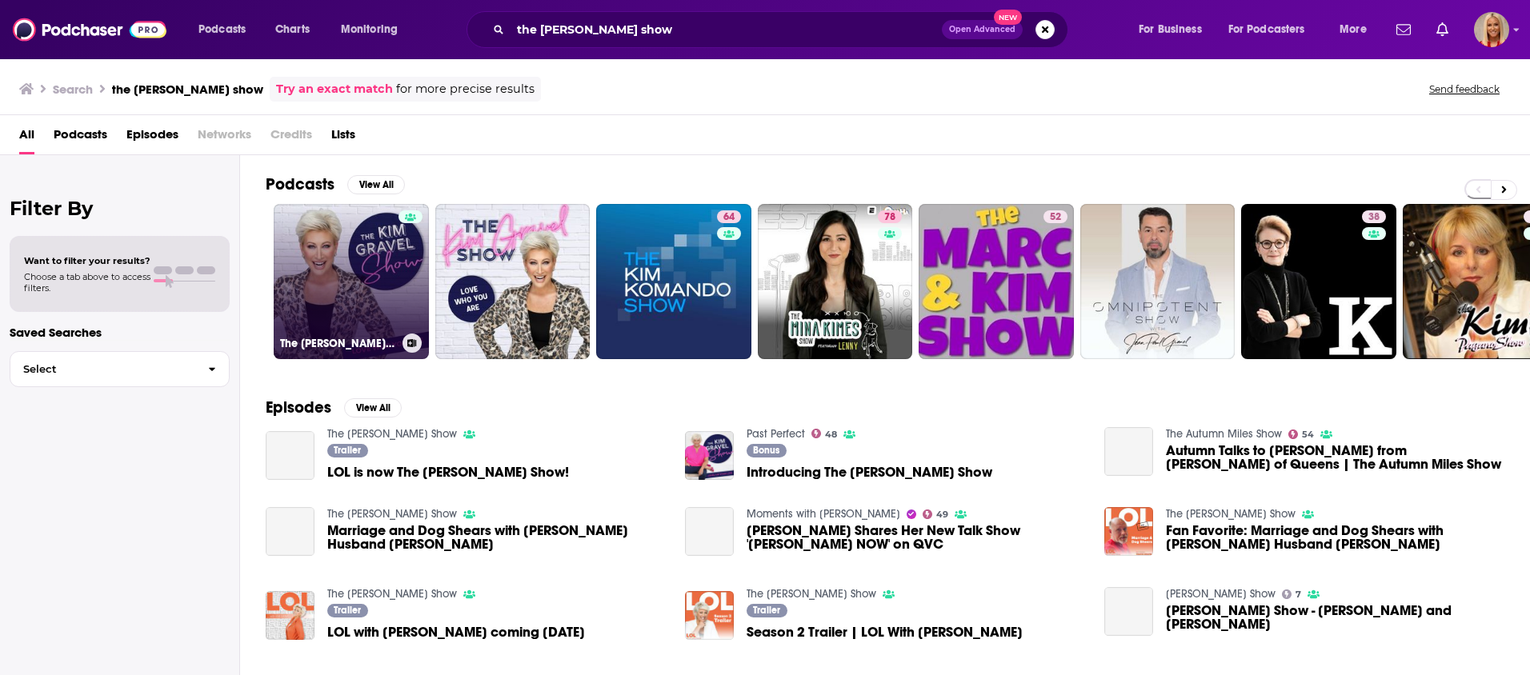
click at [384, 271] on link "The Kim Gravel Show" at bounding box center [351, 281] width 155 height 155
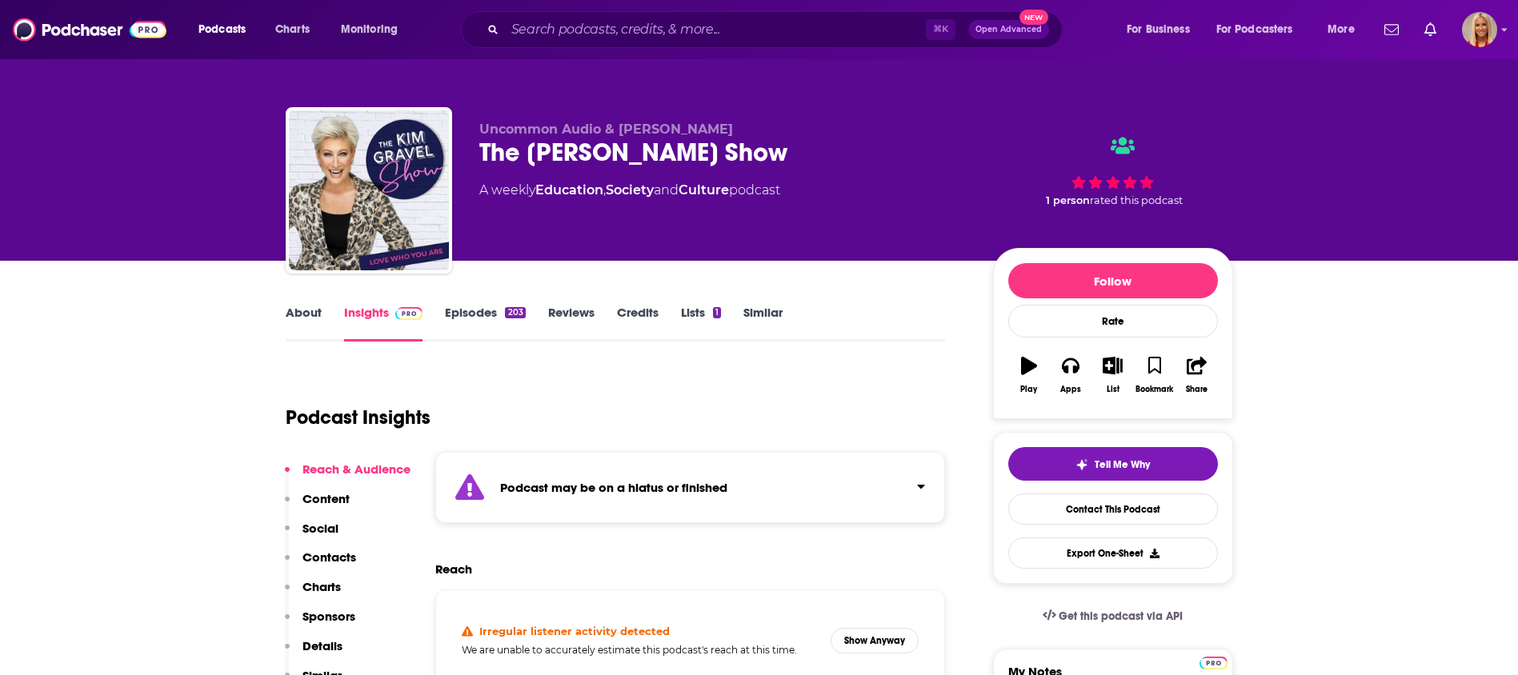
click at [333, 557] on p "Contacts" at bounding box center [329, 557] width 54 height 15
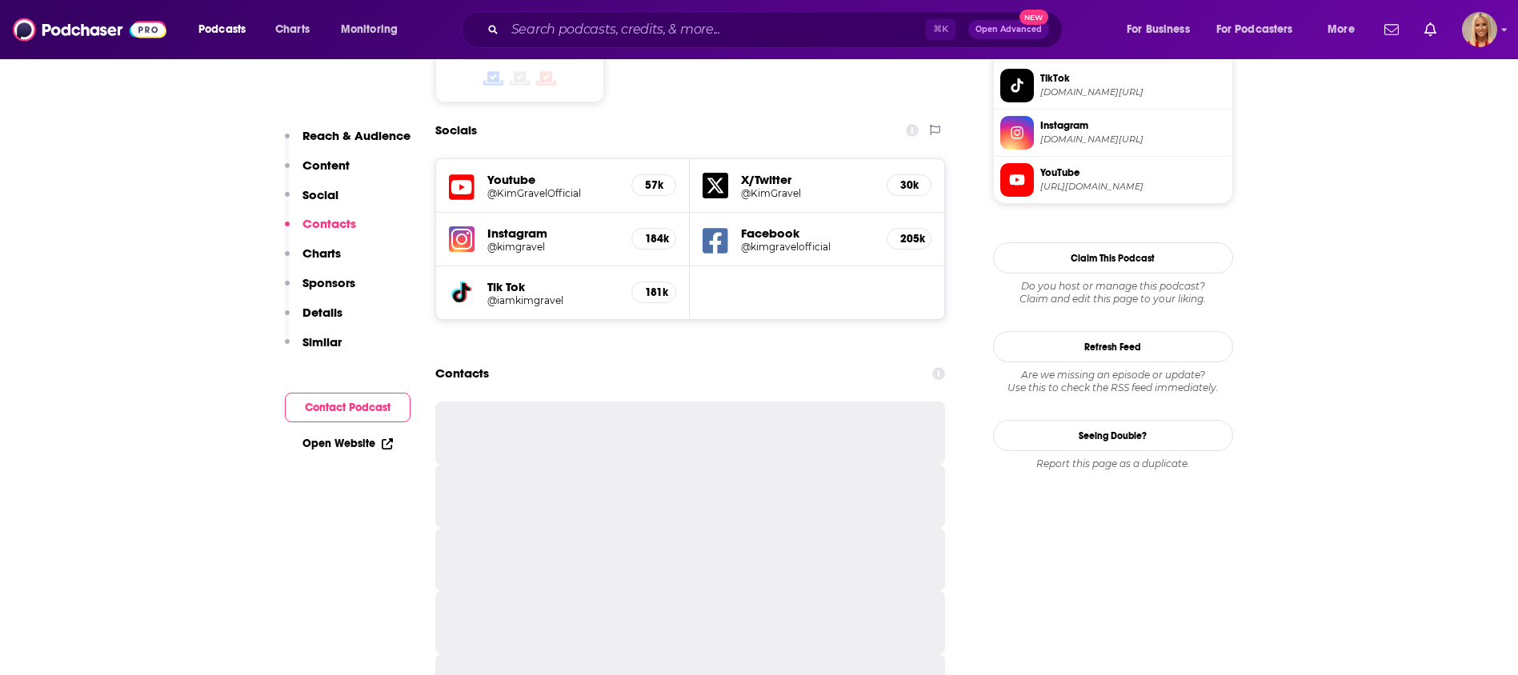
scroll to position [1527, 0]
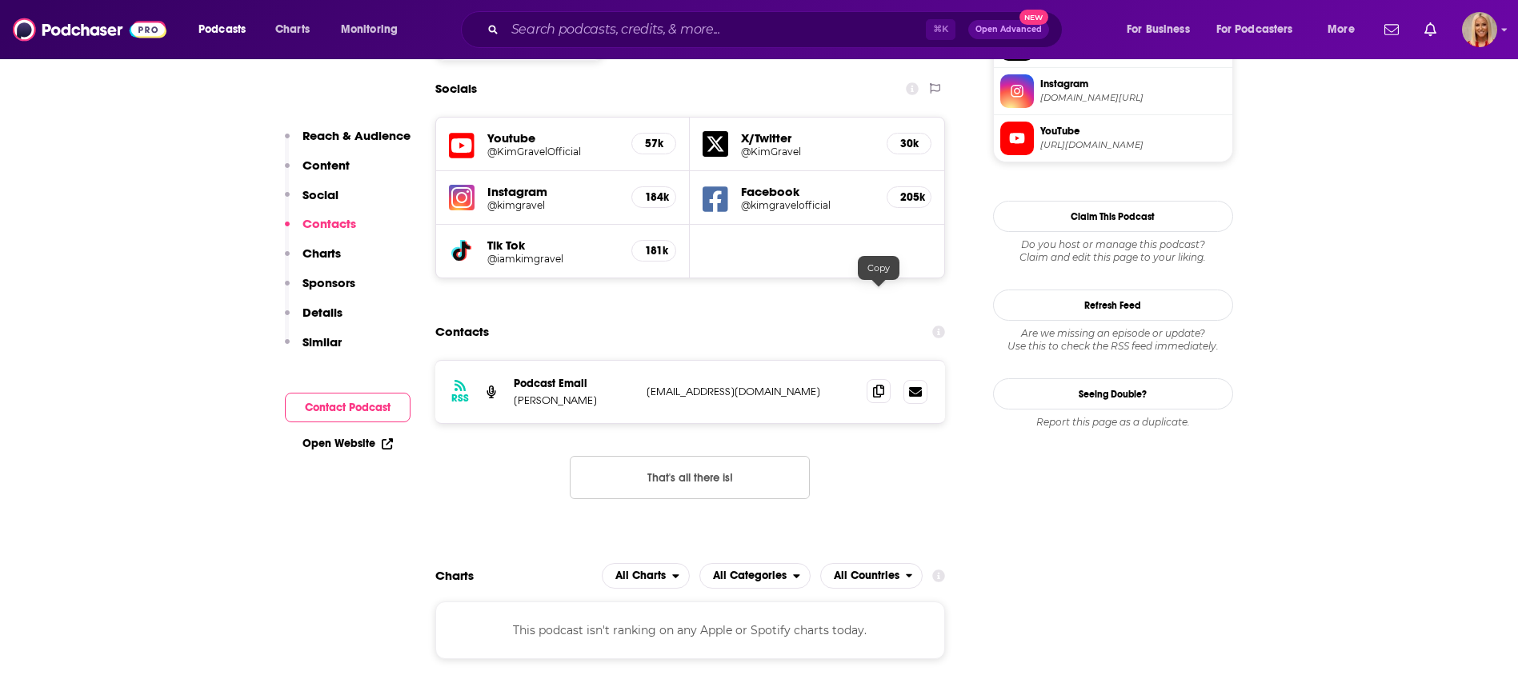
click at [883, 385] on icon at bounding box center [878, 391] width 11 height 13
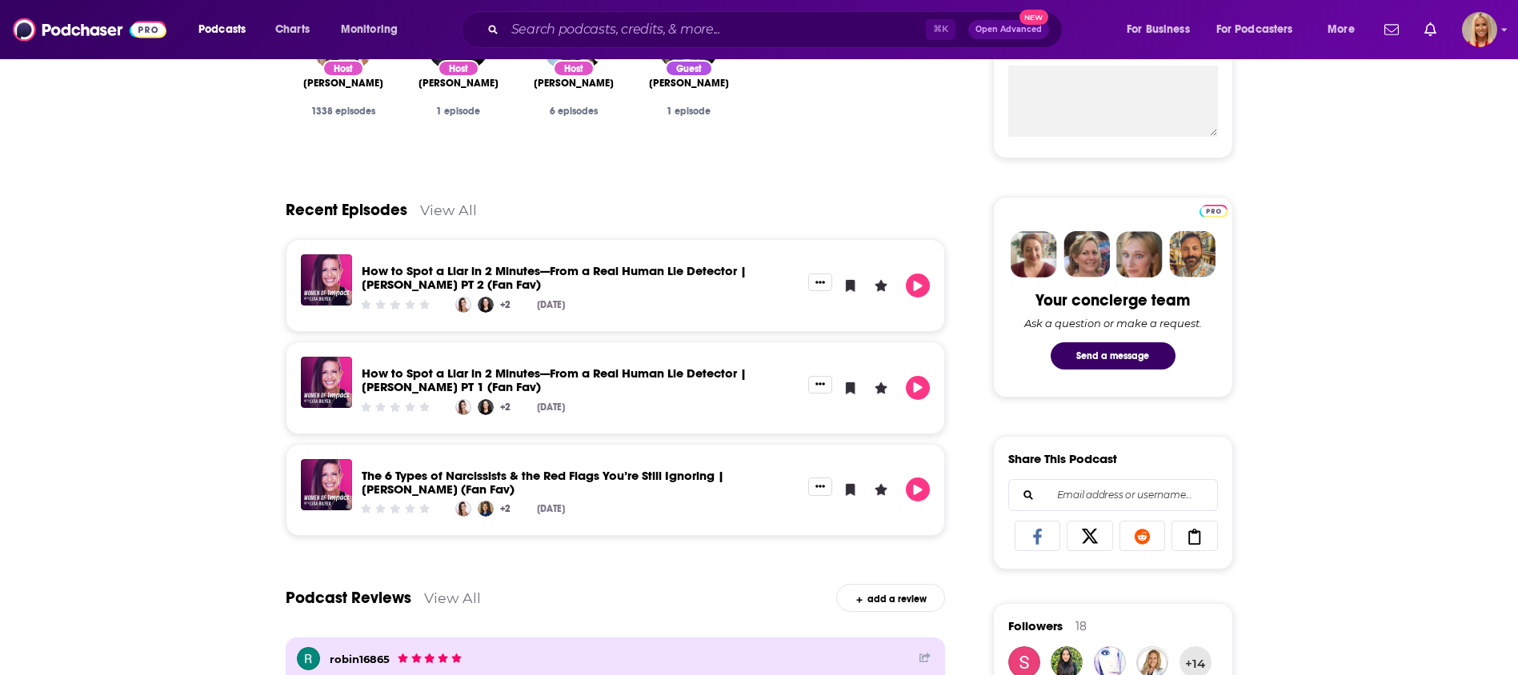
scroll to position [179, 0]
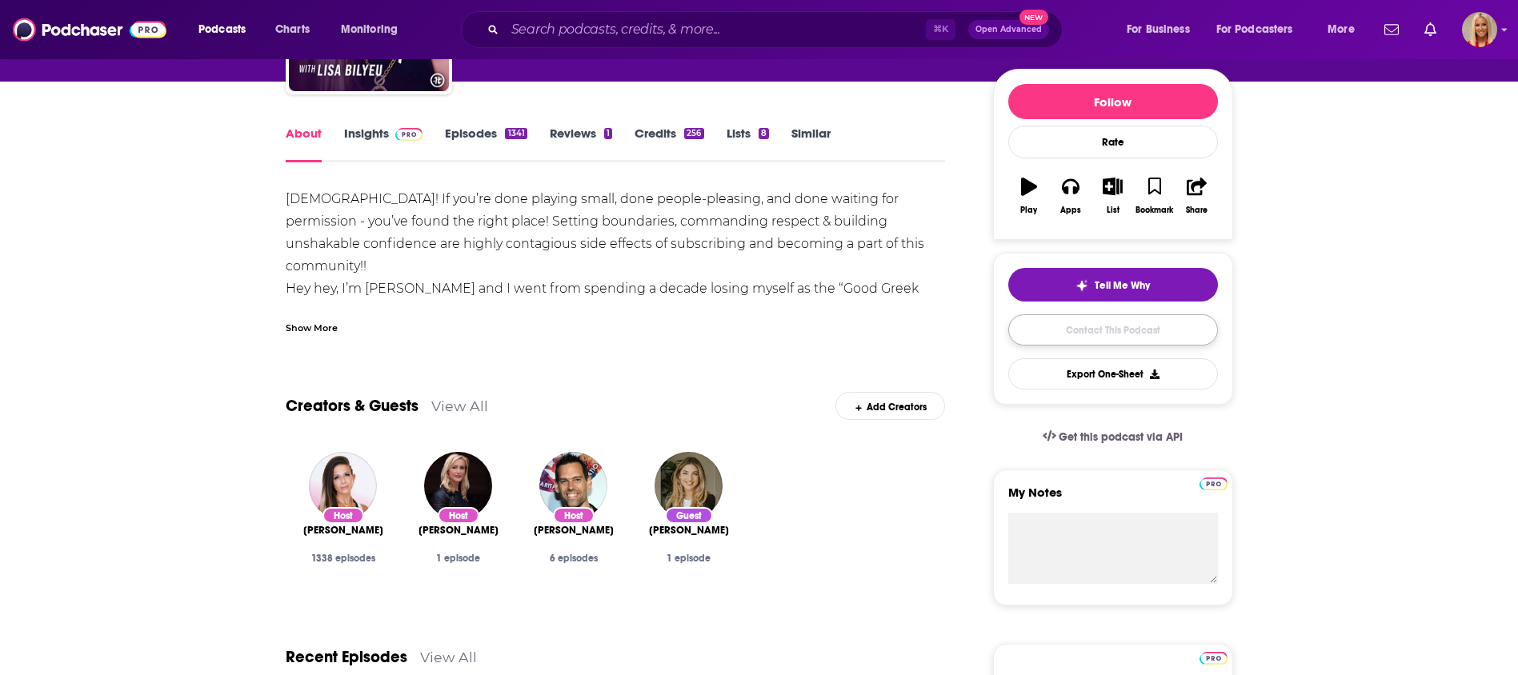
click at [1155, 323] on link "Contact This Podcast" at bounding box center [1113, 329] width 210 height 31
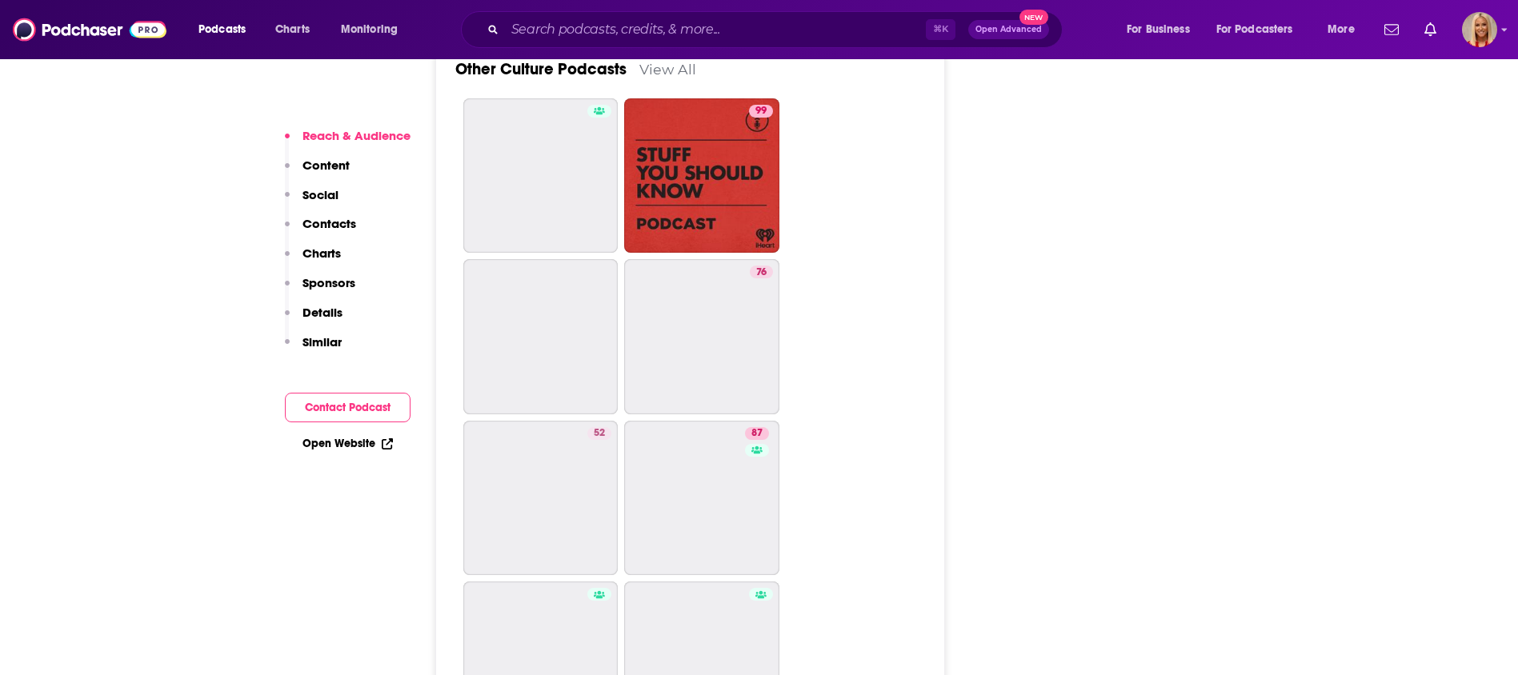
scroll to position [5027, 0]
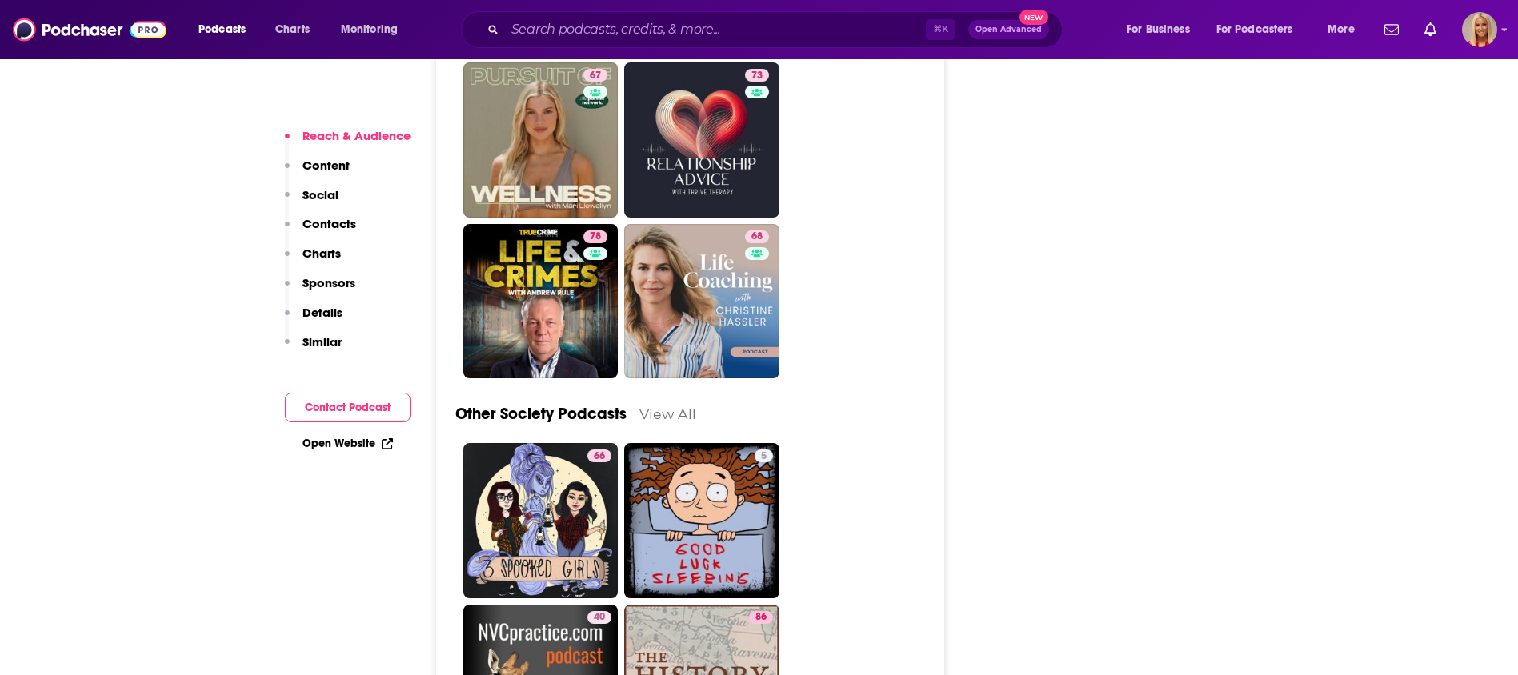
click at [350, 406] on button "Contact Podcast" at bounding box center [348, 408] width 126 height 30
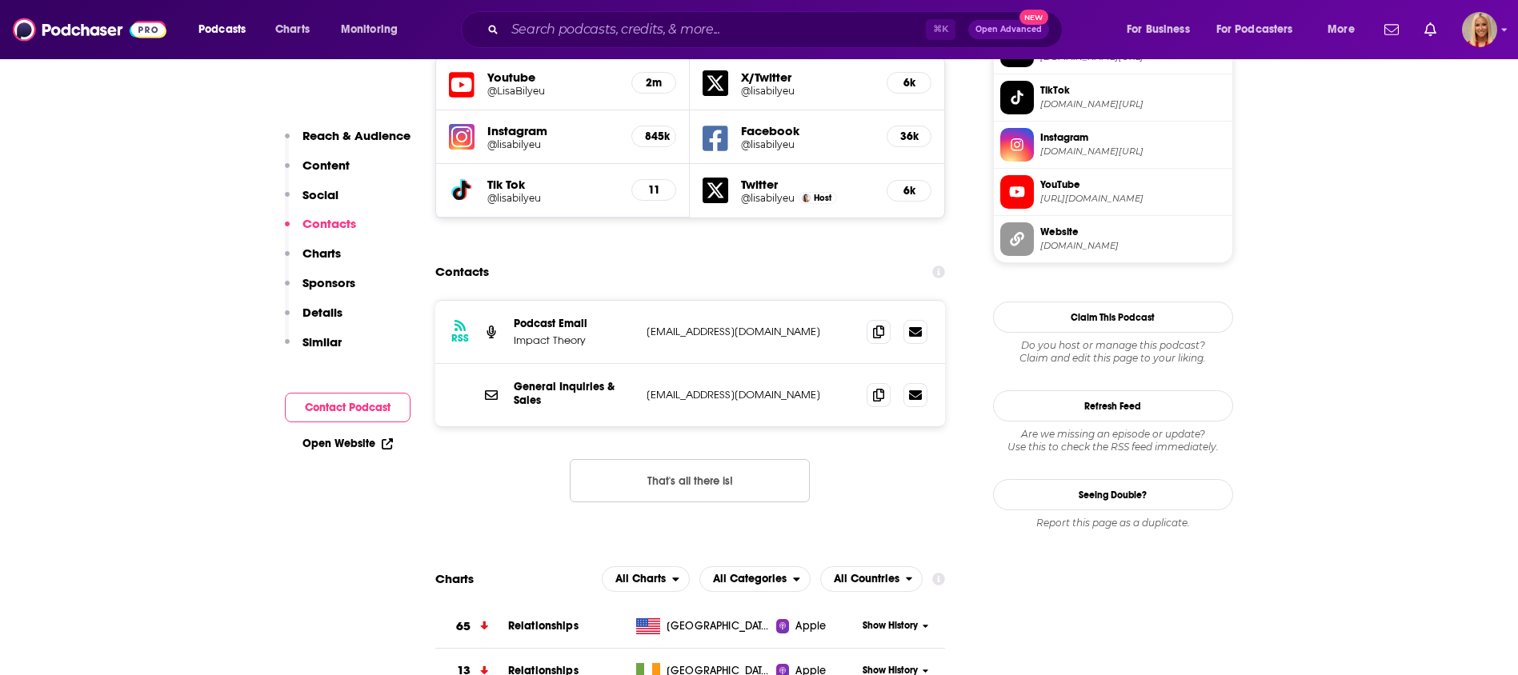
scroll to position [1444, 0]
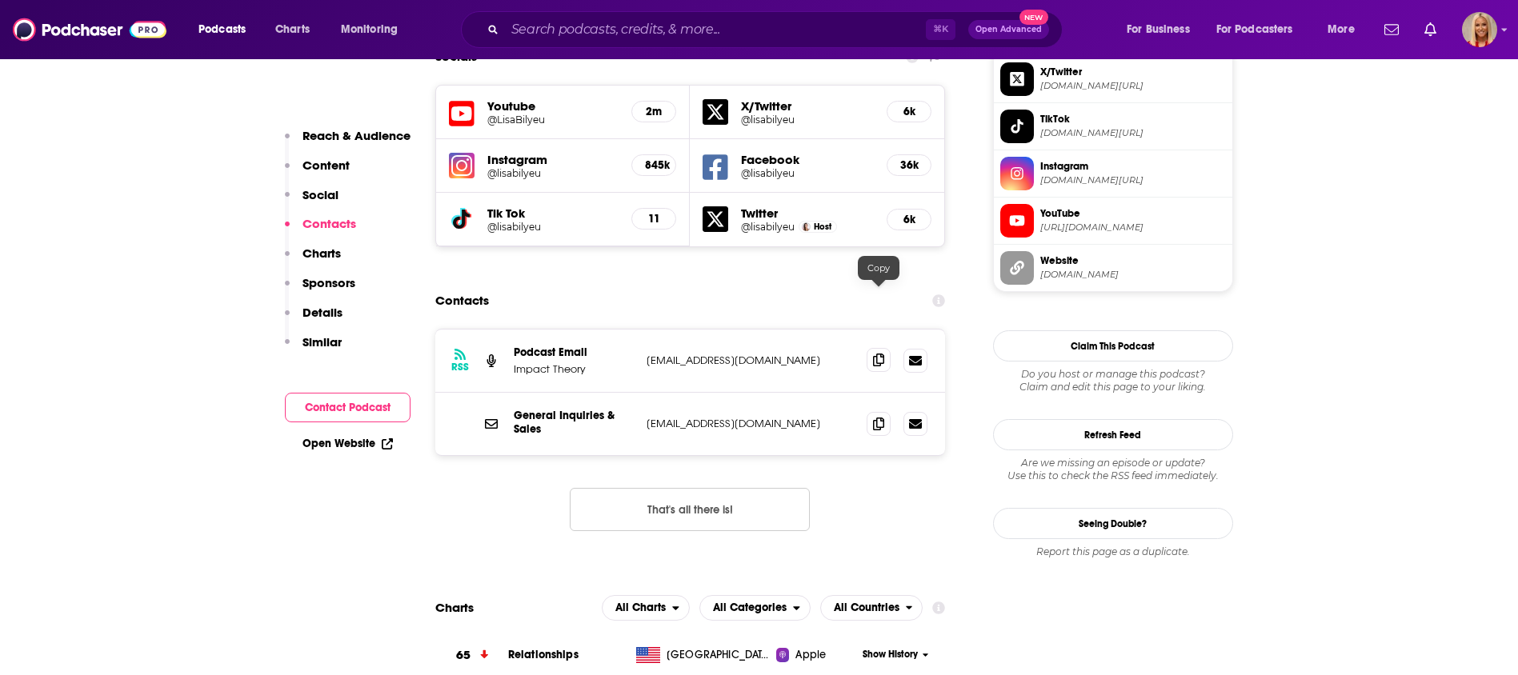
click at [877, 354] on icon at bounding box center [878, 360] width 11 height 13
click at [882, 417] on icon at bounding box center [878, 423] width 11 height 13
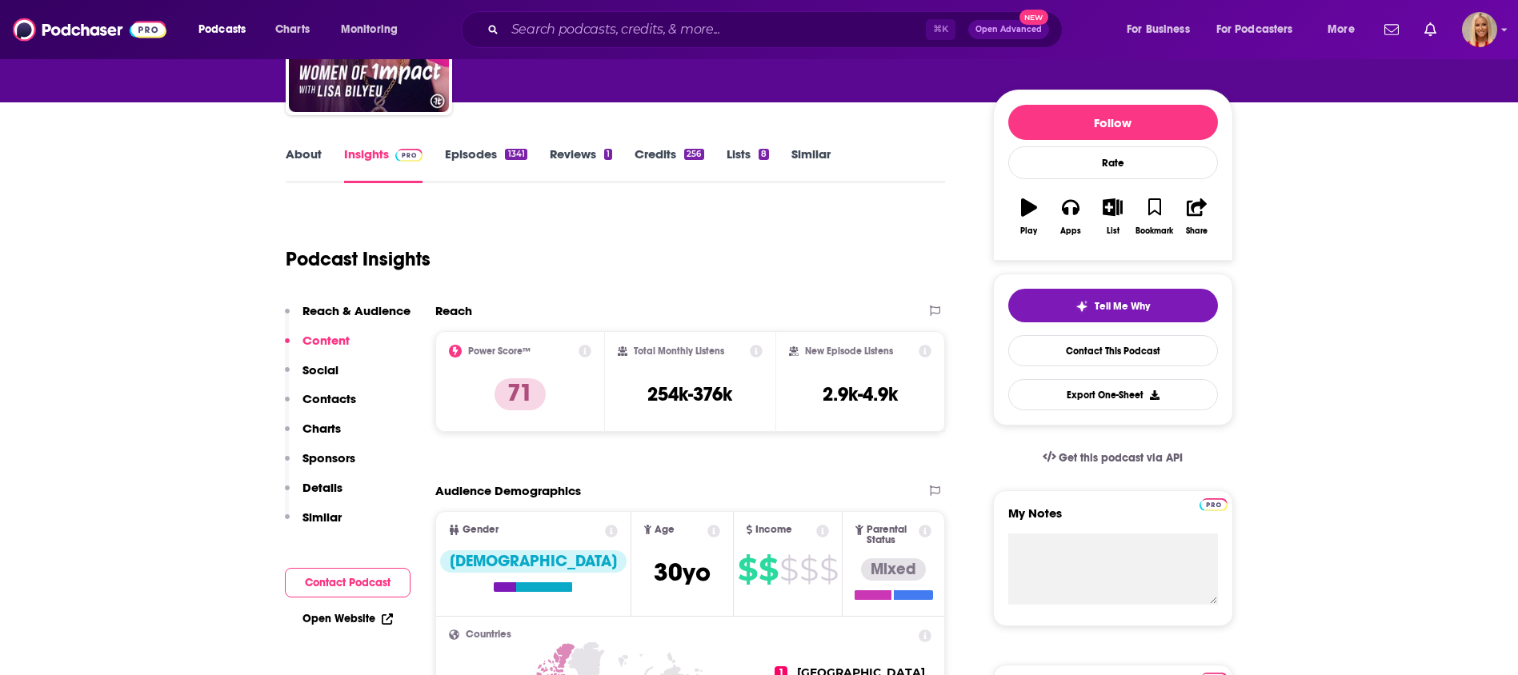
scroll to position [0, 0]
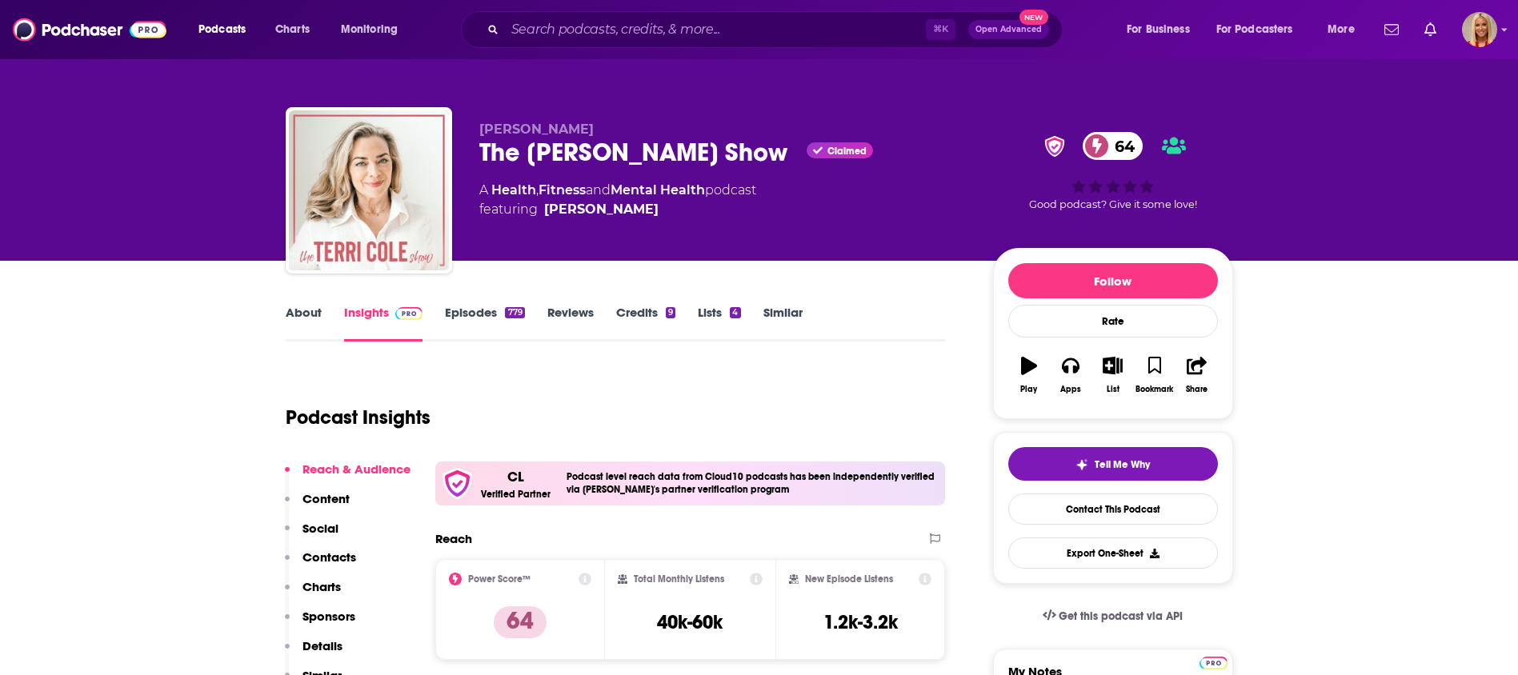
click at [339, 501] on p "Content" at bounding box center [325, 498] width 47 height 15
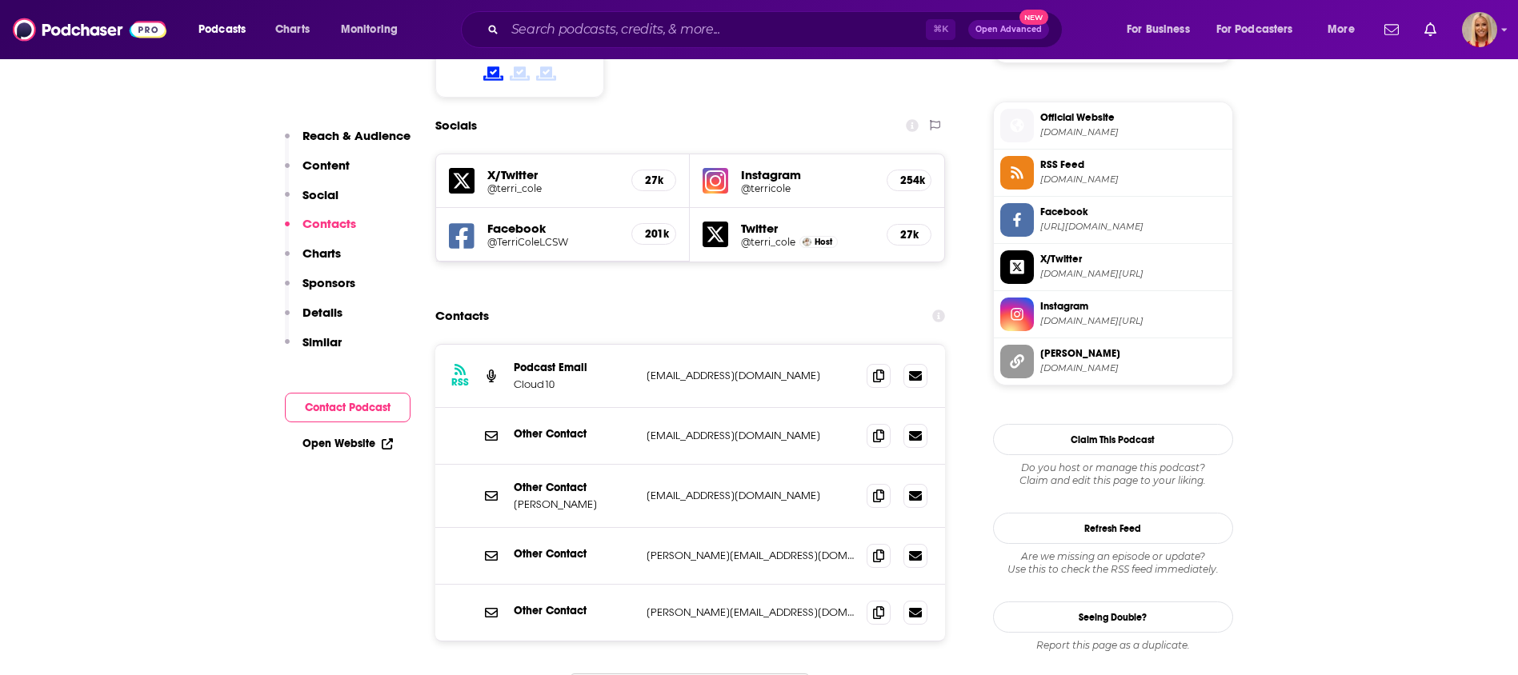
scroll to position [1413, 0]
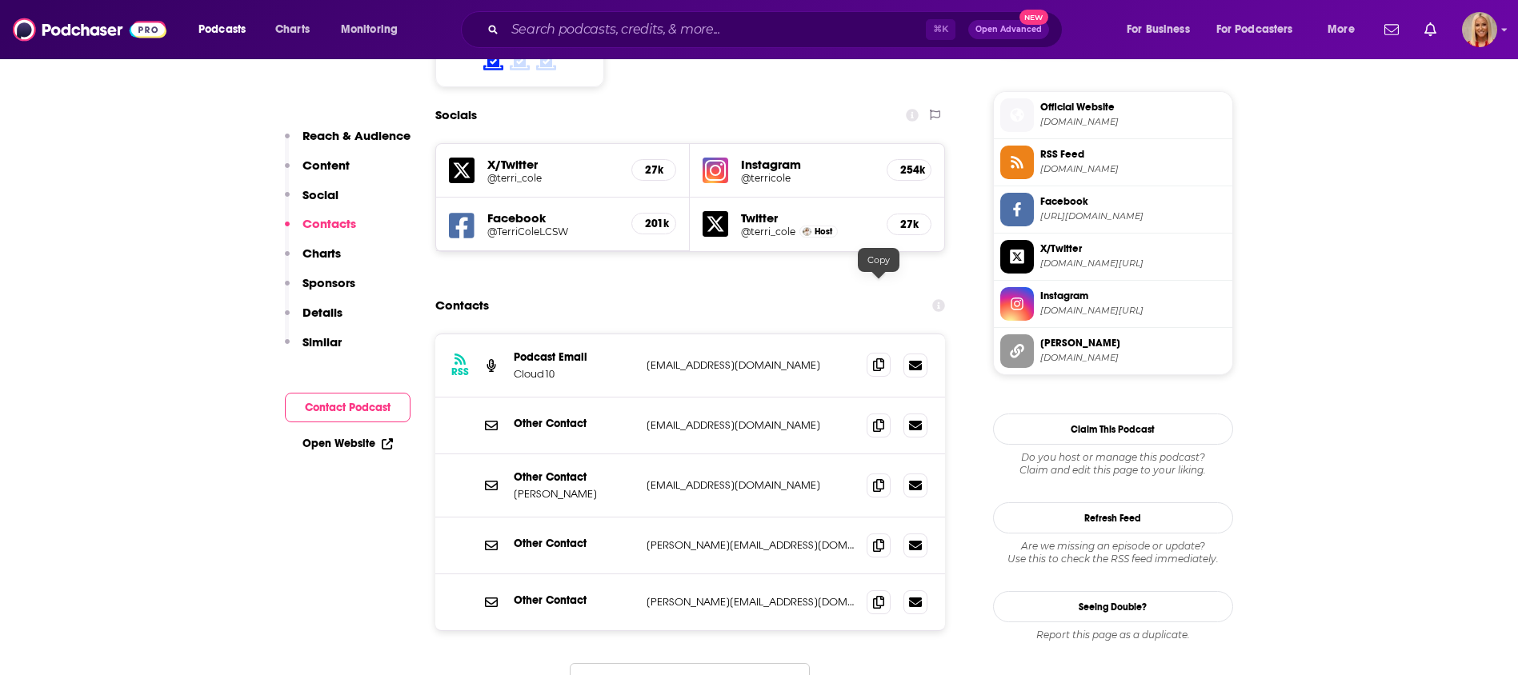
click at [874, 358] on icon at bounding box center [878, 364] width 11 height 13
click at [873, 358] on icon at bounding box center [878, 364] width 11 height 13
click at [874, 479] on icon at bounding box center [878, 485] width 11 height 13
click at [881, 479] on icon at bounding box center [878, 485] width 11 height 13
click at [873, 533] on span at bounding box center [879, 545] width 24 height 24
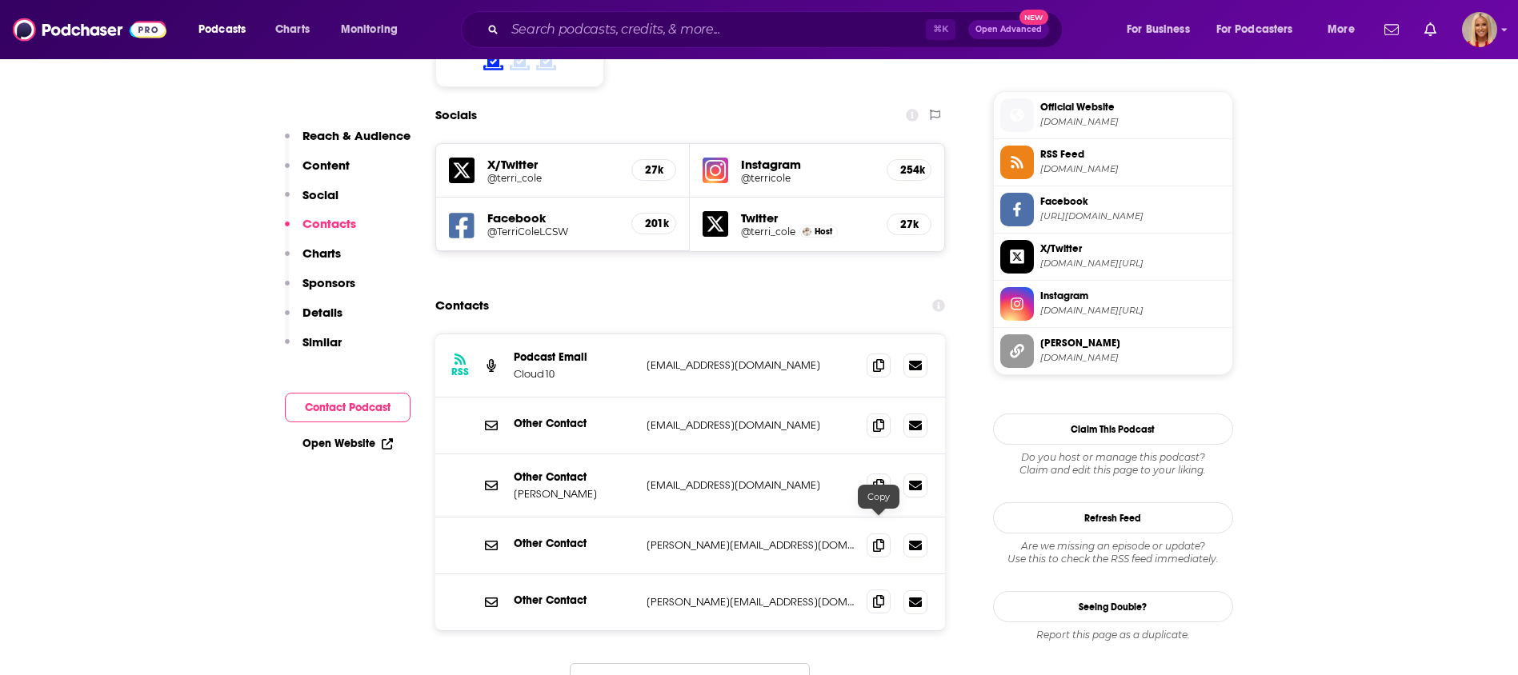
click at [876, 595] on icon at bounding box center [878, 601] width 11 height 13
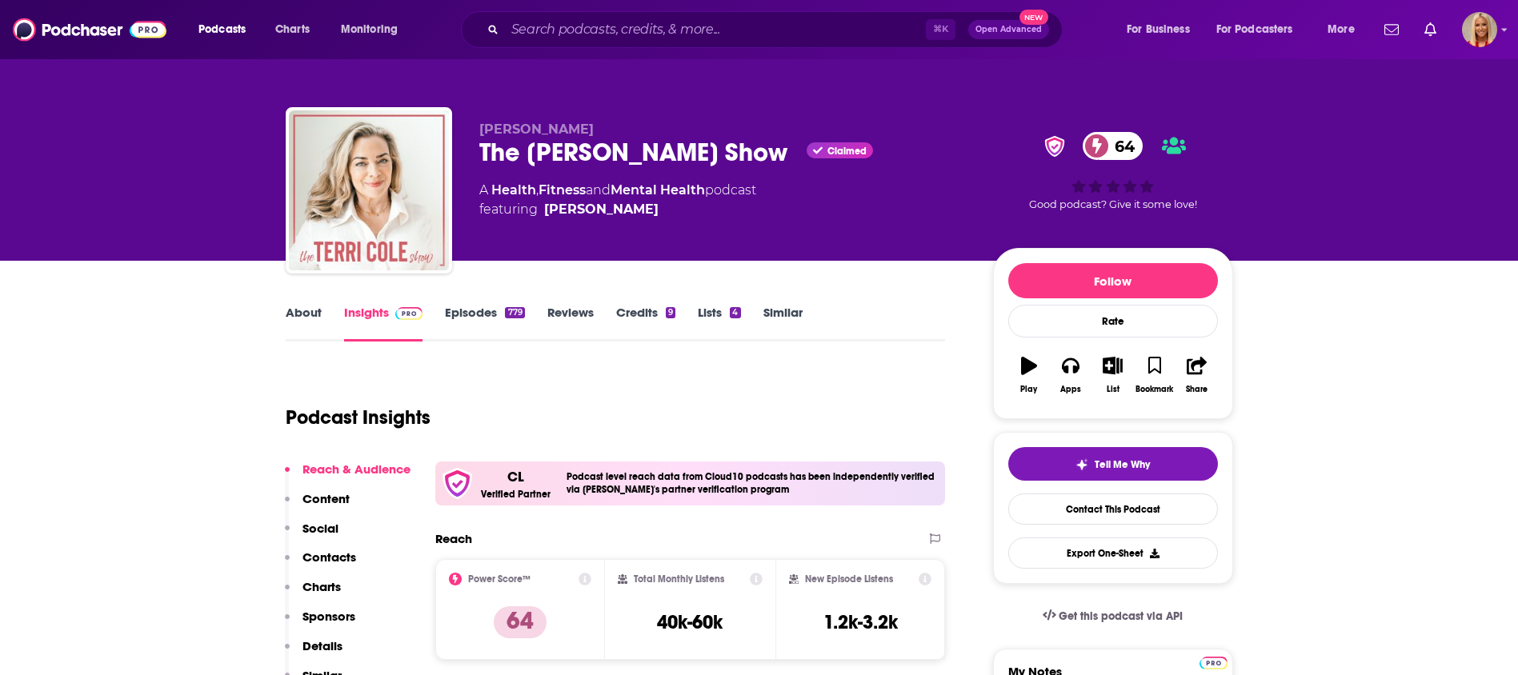
scroll to position [155, 0]
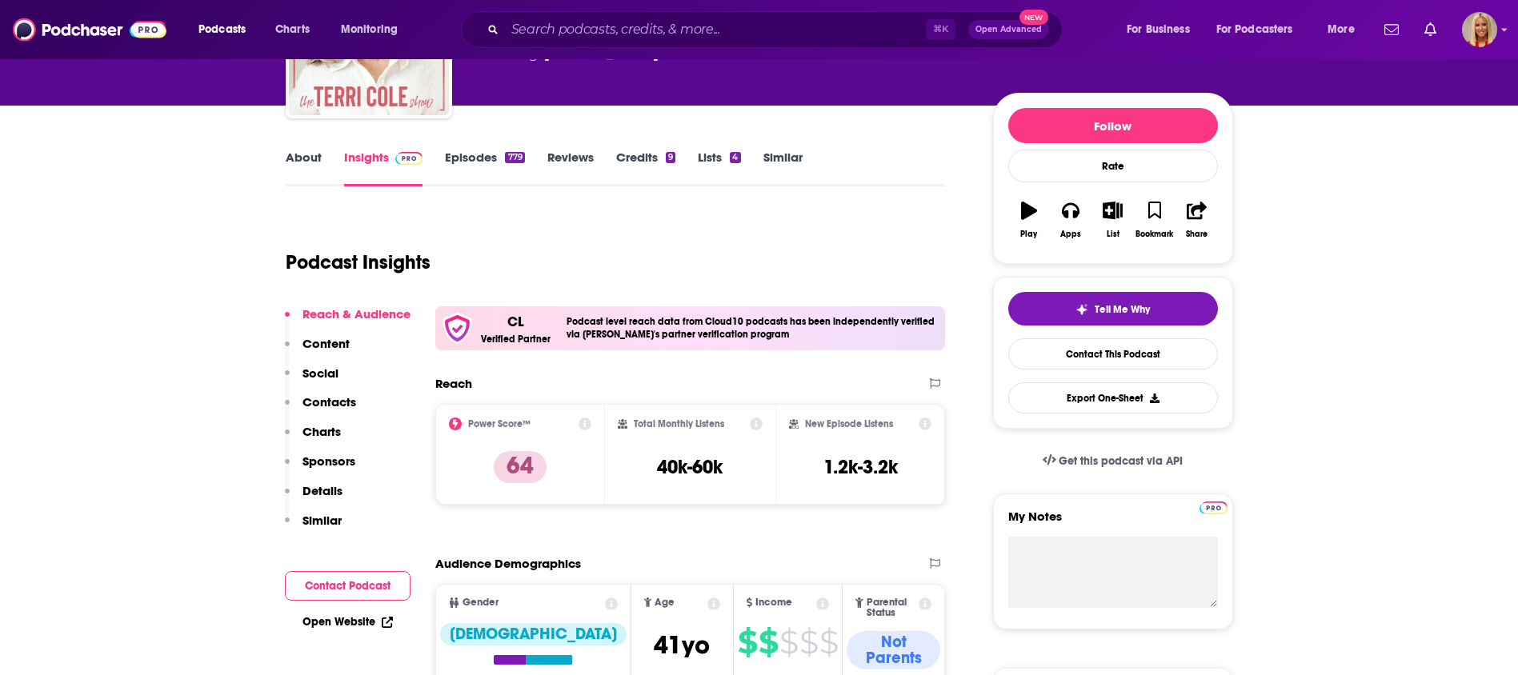
click at [330, 403] on p "Contacts" at bounding box center [329, 402] width 54 height 15
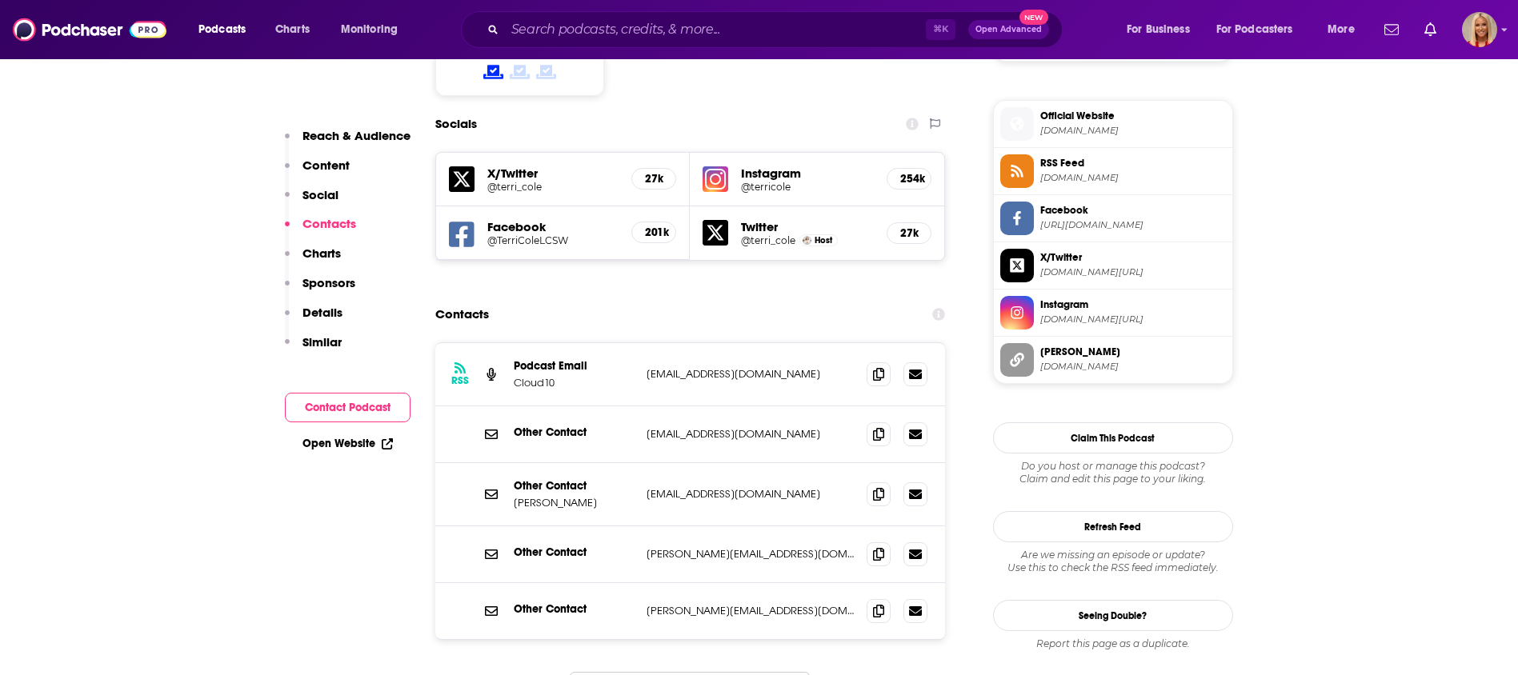
scroll to position [1405, 0]
click at [879, 366] on icon at bounding box center [878, 372] width 11 height 13
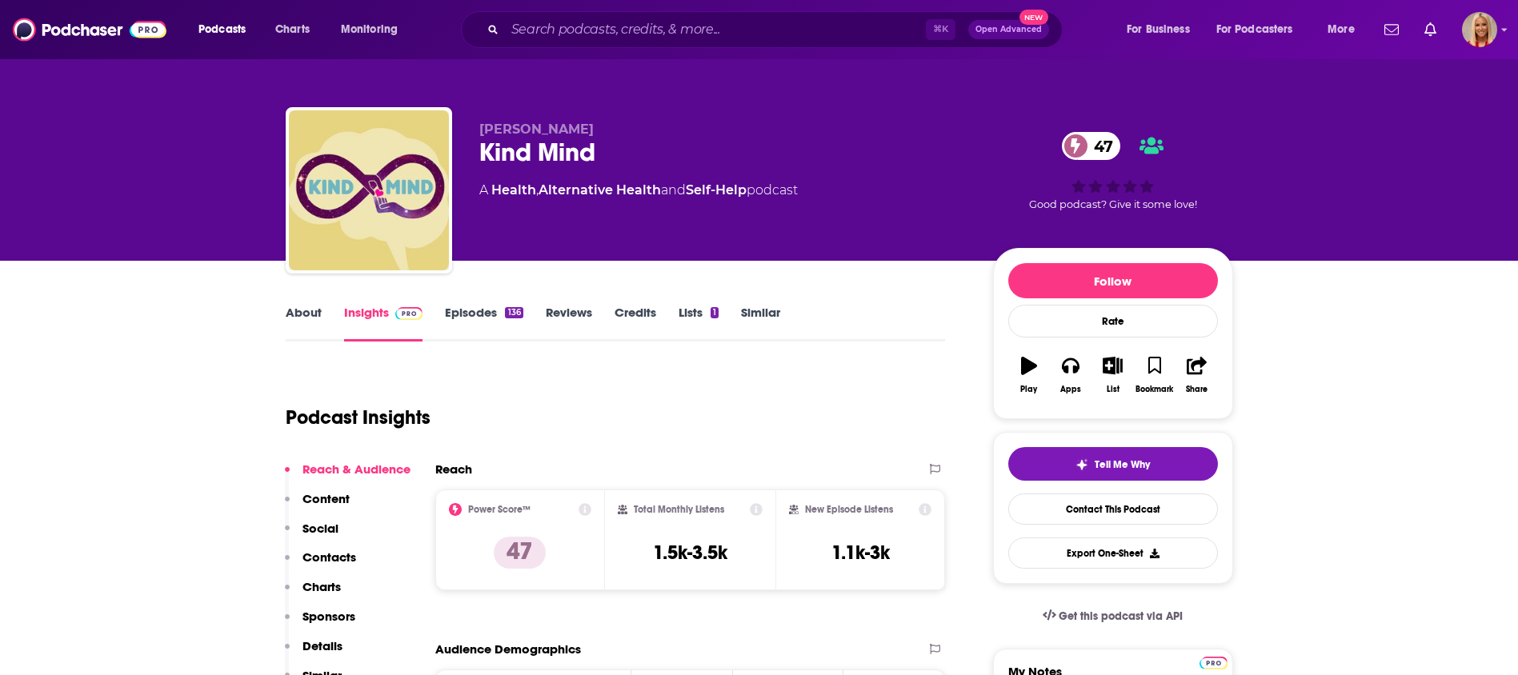
click at [337, 499] on p "Content" at bounding box center [325, 498] width 47 height 15
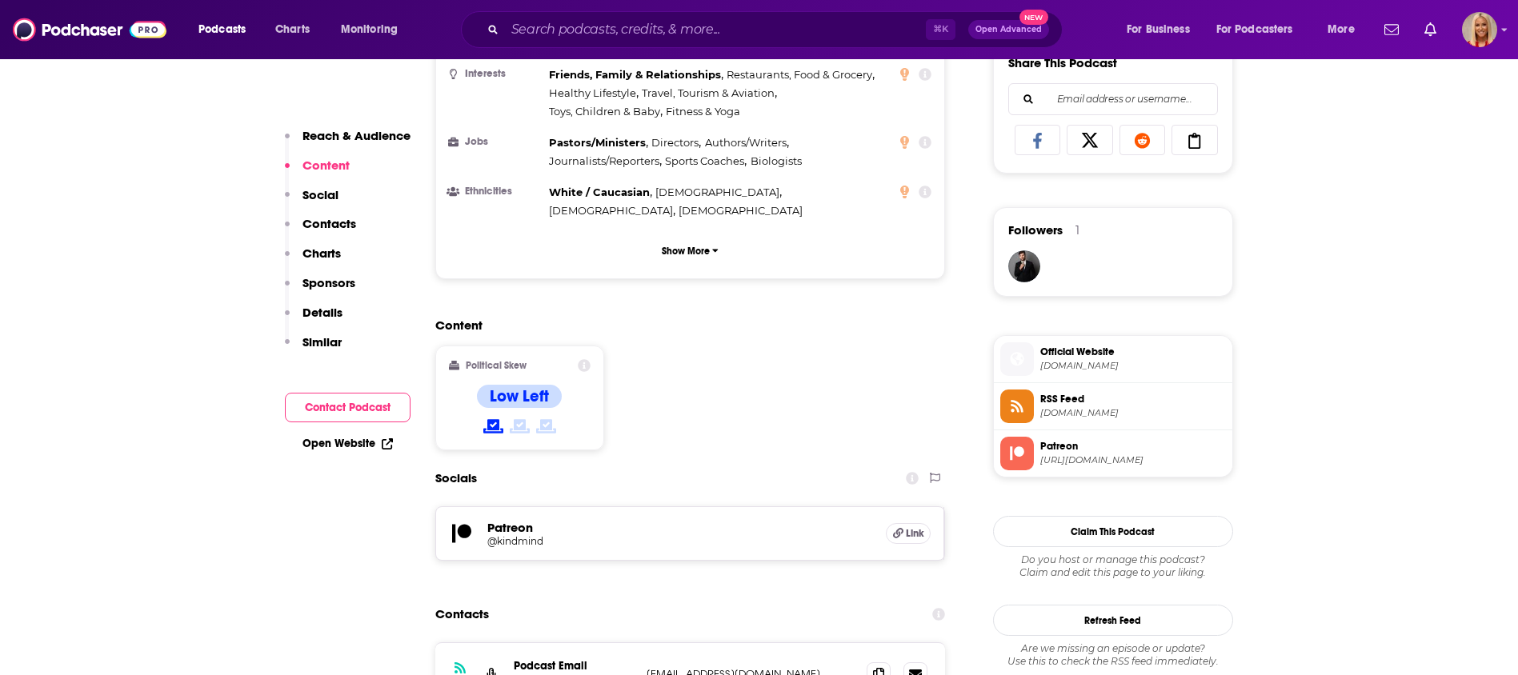
scroll to position [1036, 0]
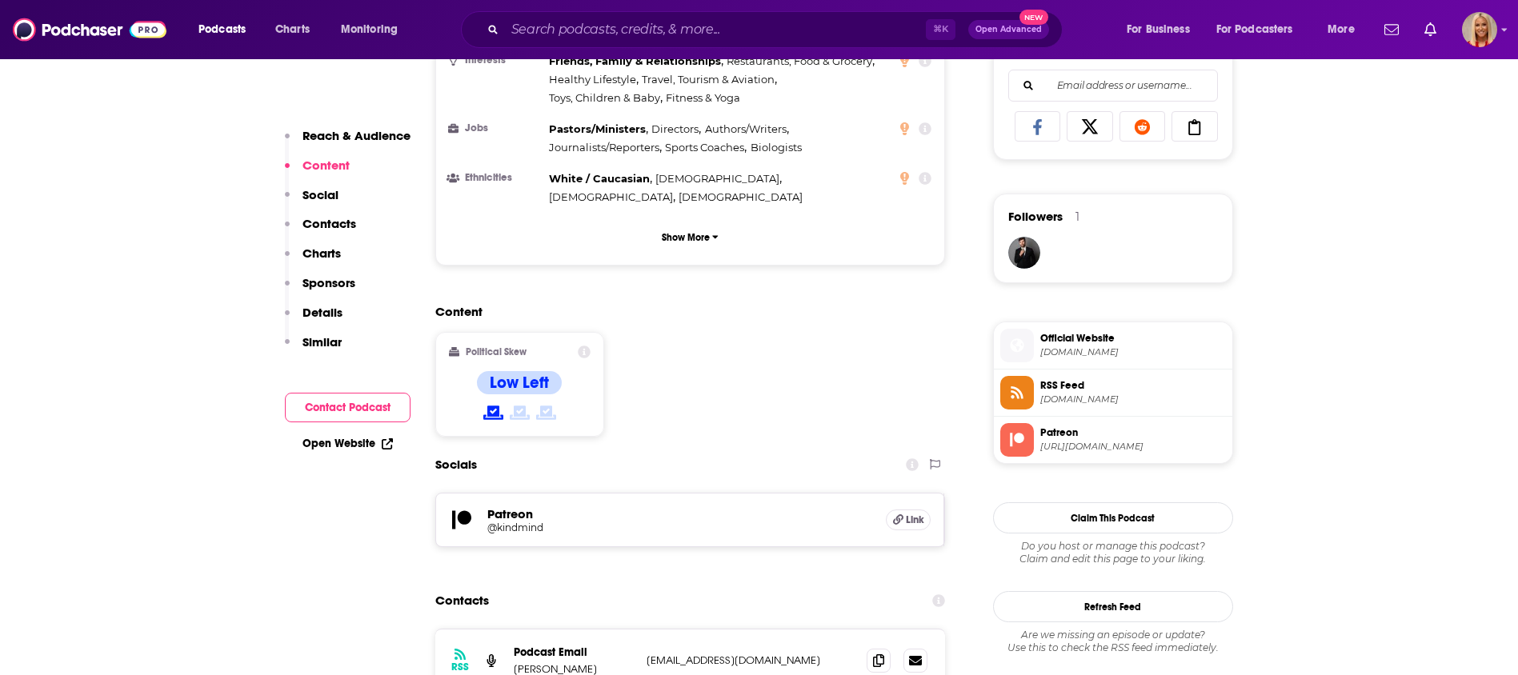
click at [322, 214] on button "Social" at bounding box center [312, 202] width 54 height 30
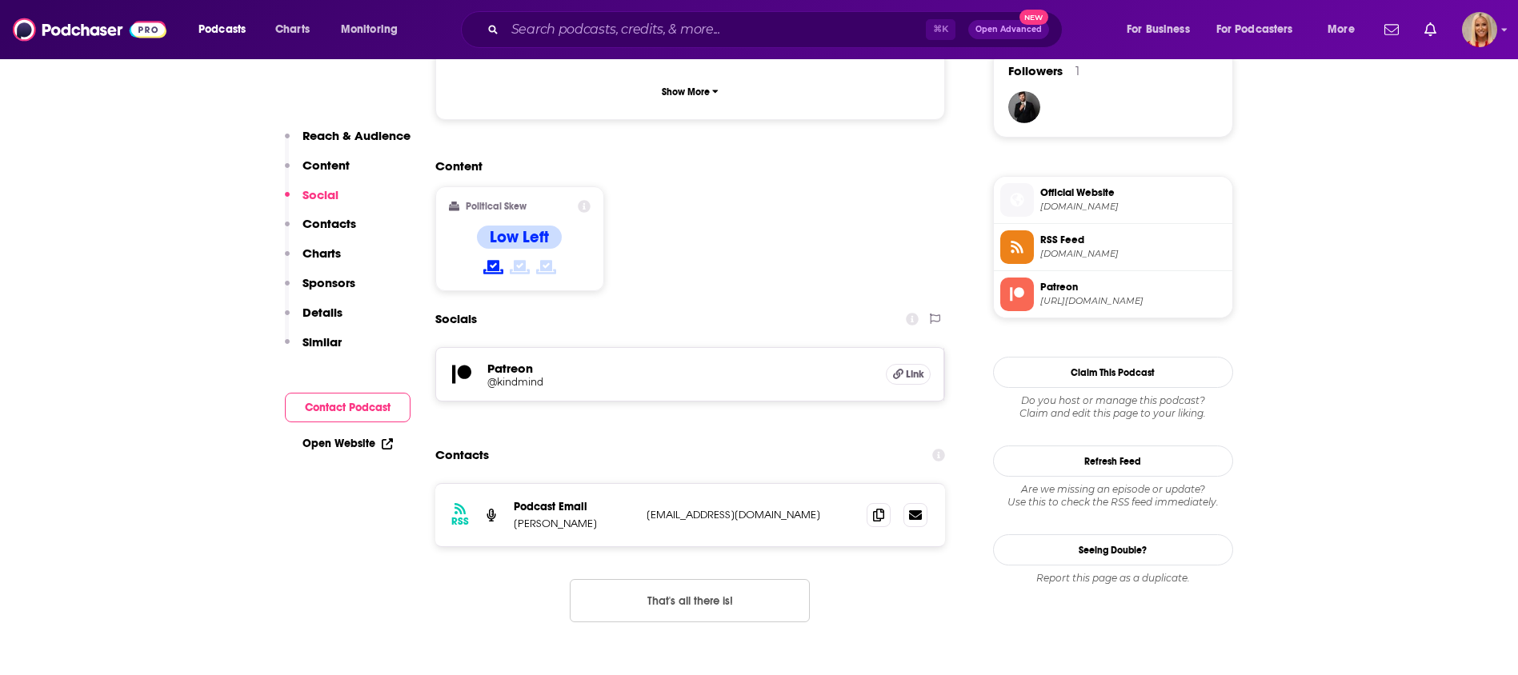
scroll to position [1203, 0]
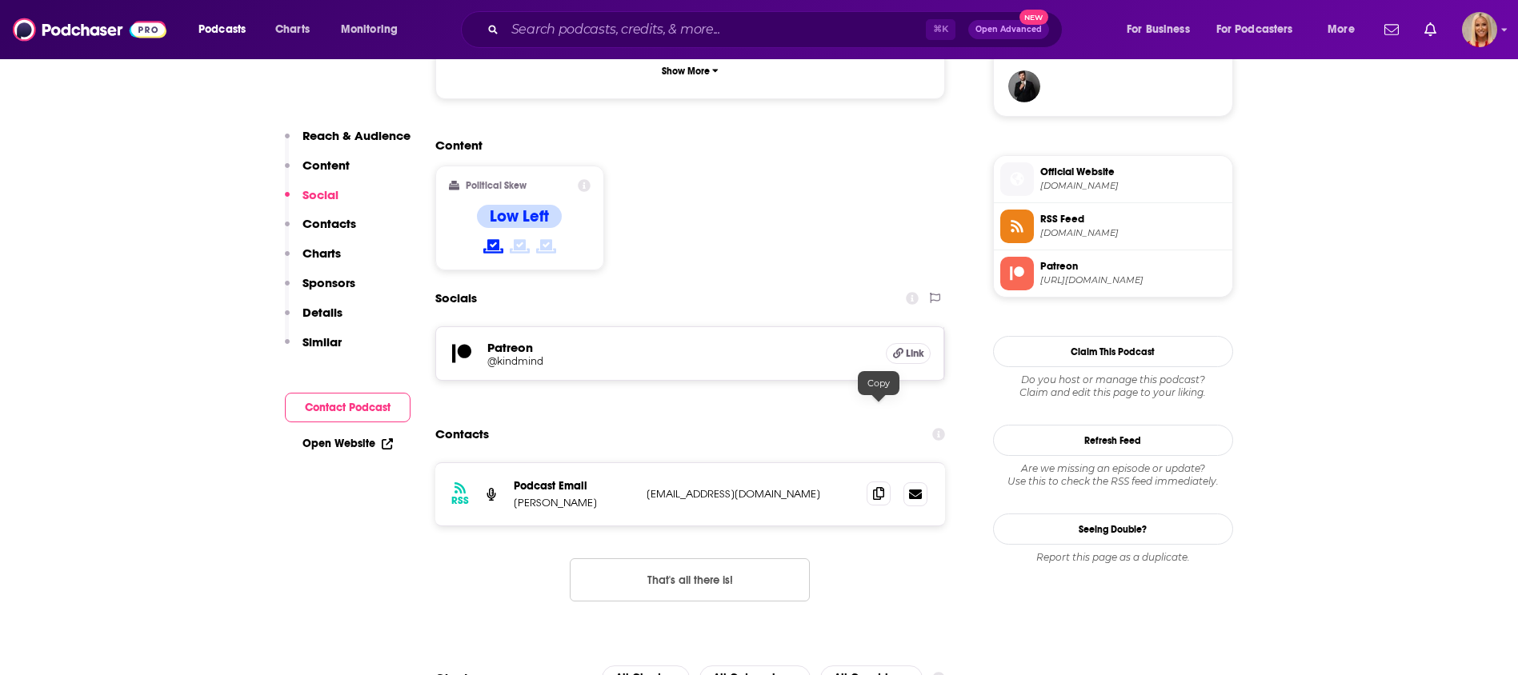
click at [872, 482] on span at bounding box center [879, 494] width 24 height 24
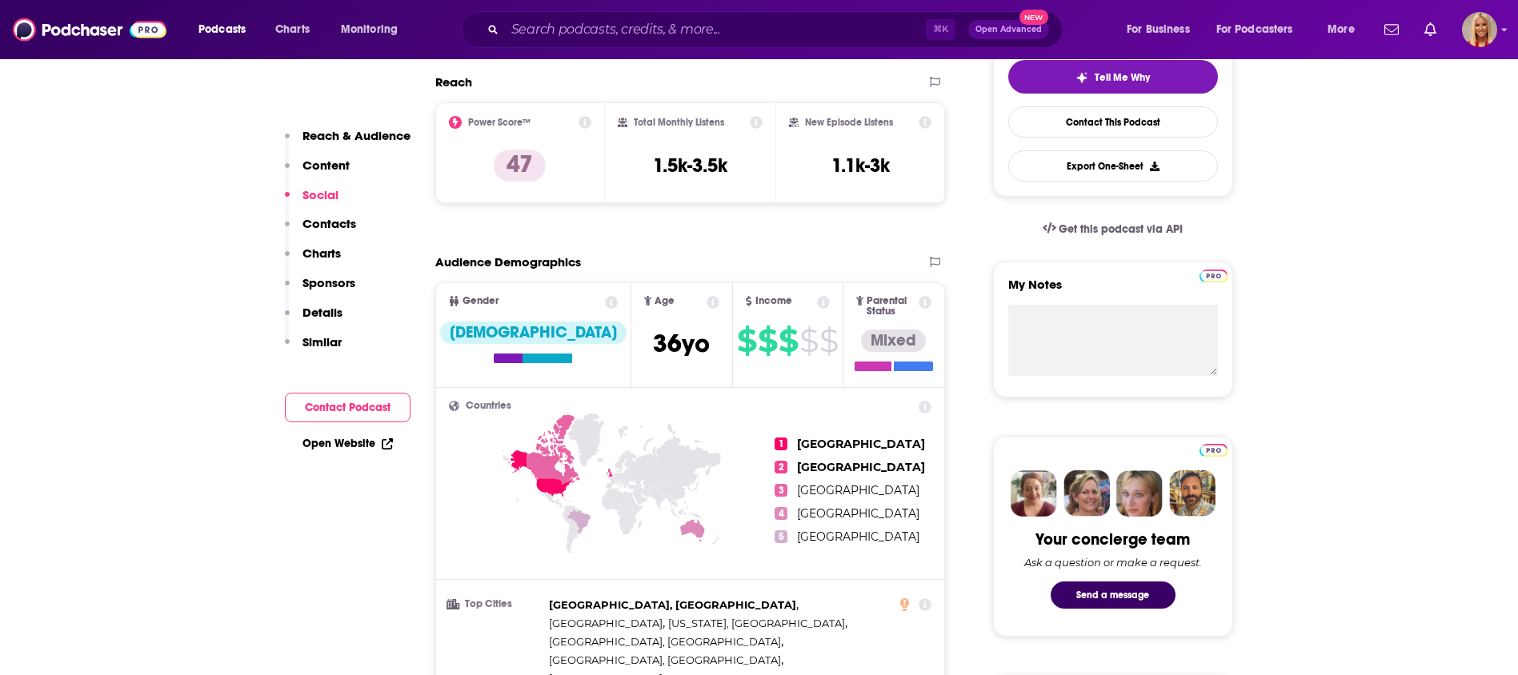
scroll to position [0, 0]
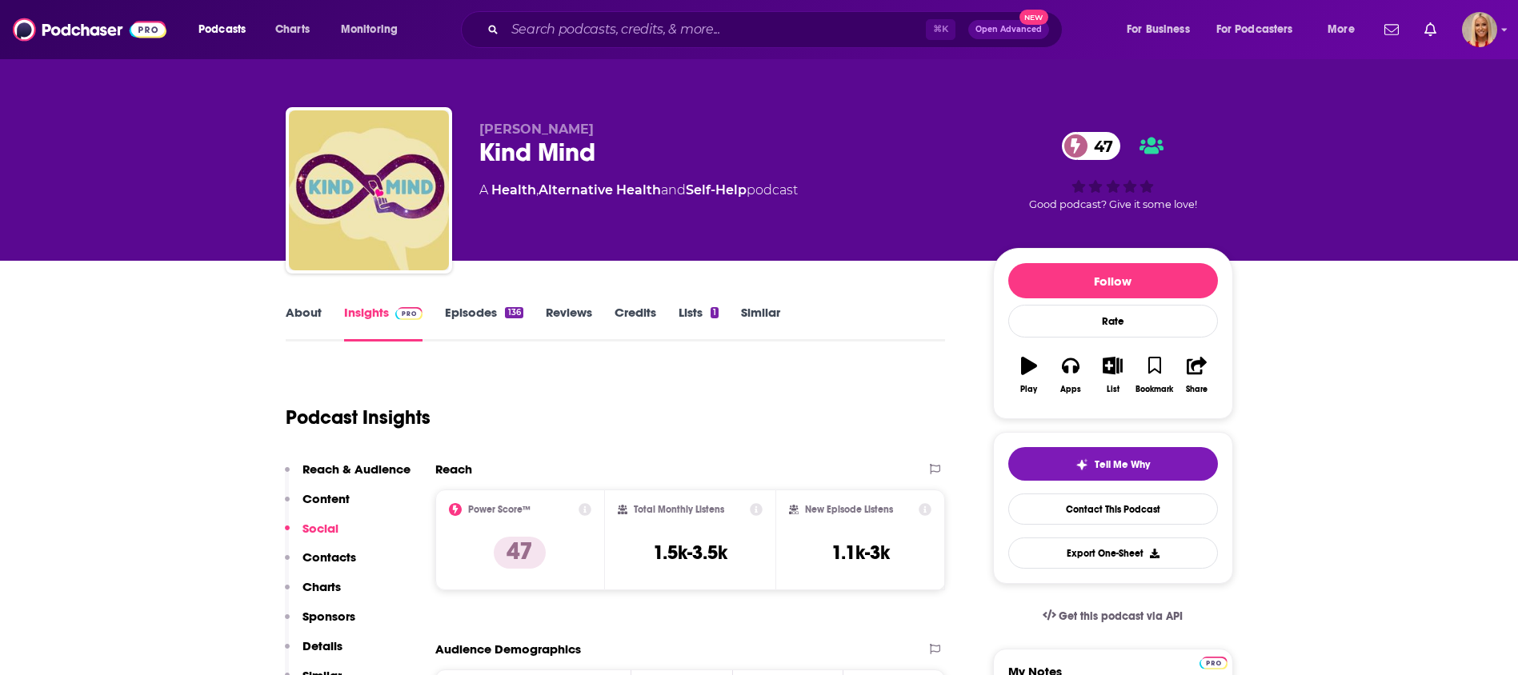
drag, startPoint x: 479, startPoint y: 131, endPoint x: 611, endPoint y: 122, distance: 131.6
click at [611, 122] on p "Michael Todd Fink" at bounding box center [723, 129] width 488 height 15
copy span "Michael Todd Fink"
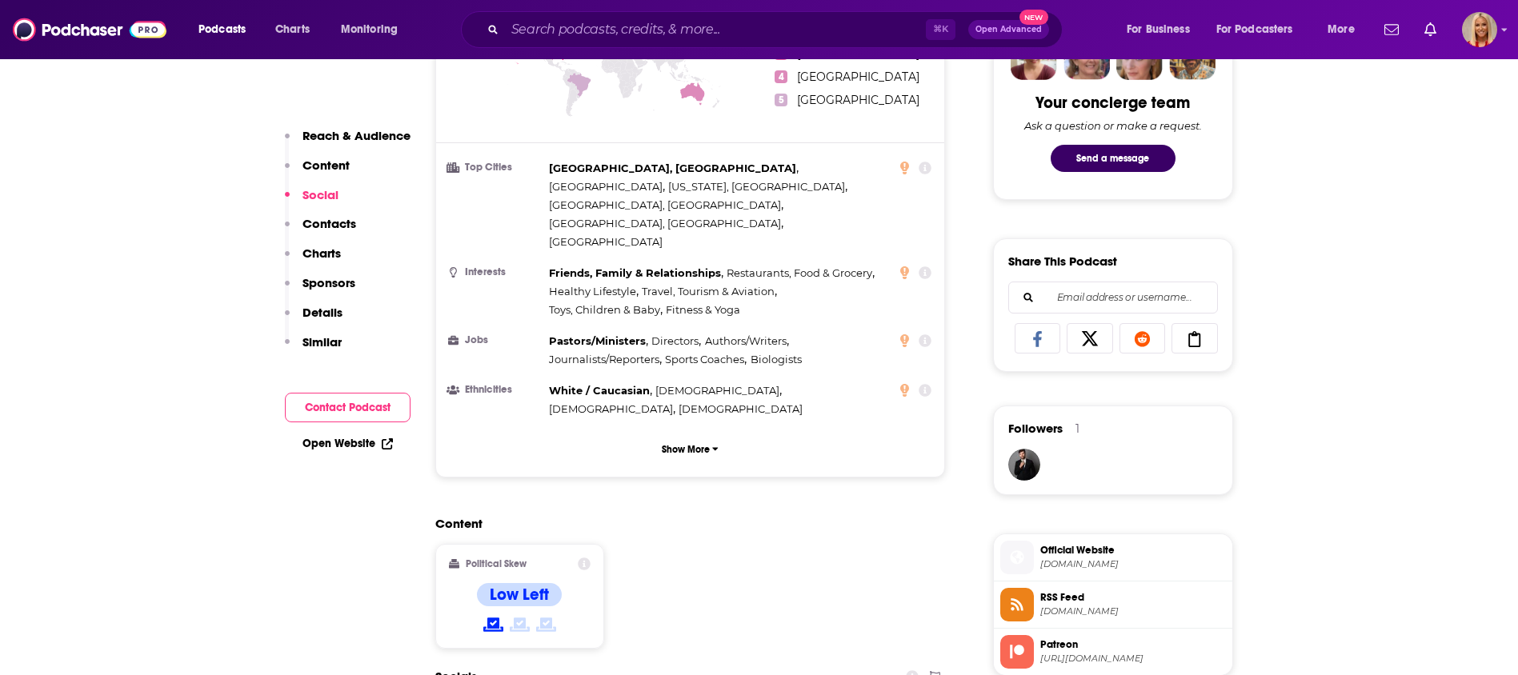
scroll to position [1120, 0]
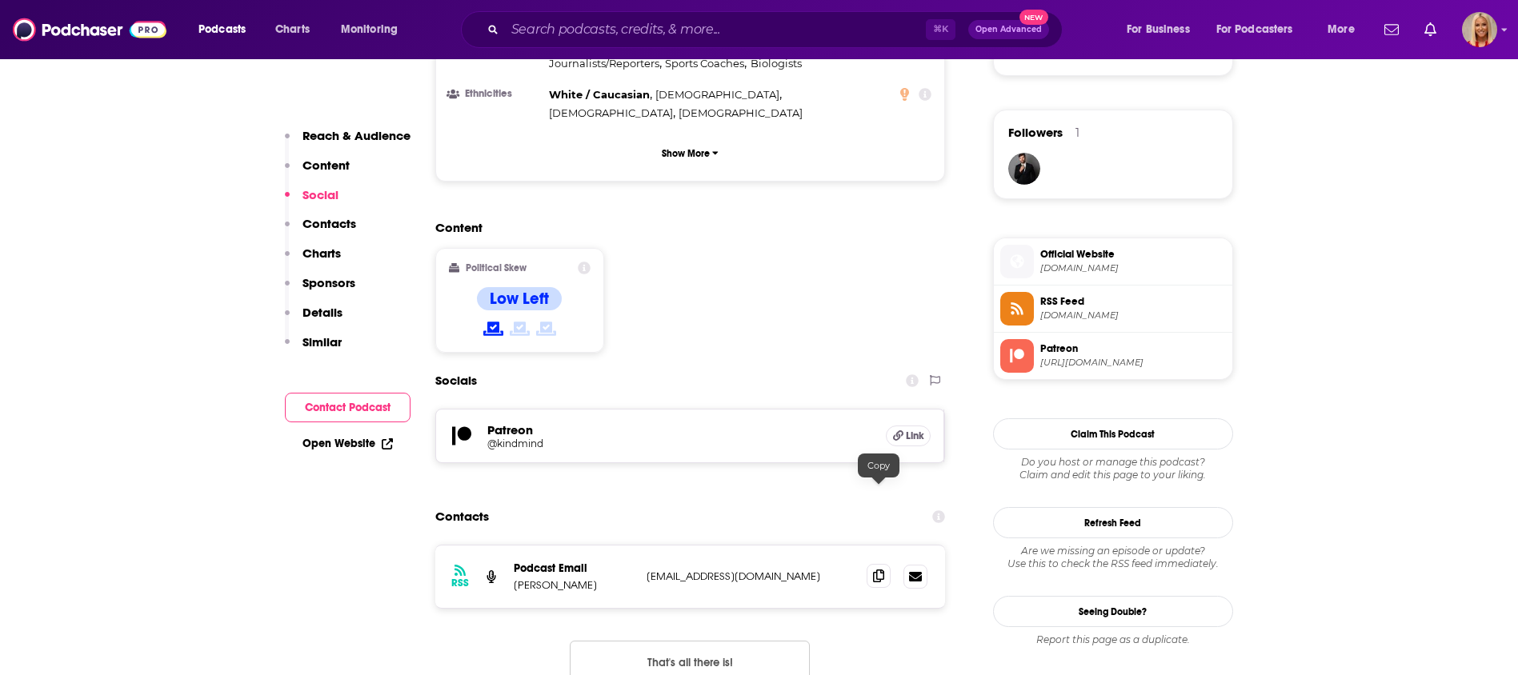
click at [878, 570] on icon at bounding box center [878, 576] width 11 height 13
